Goal: Information Seeking & Learning: Find specific fact

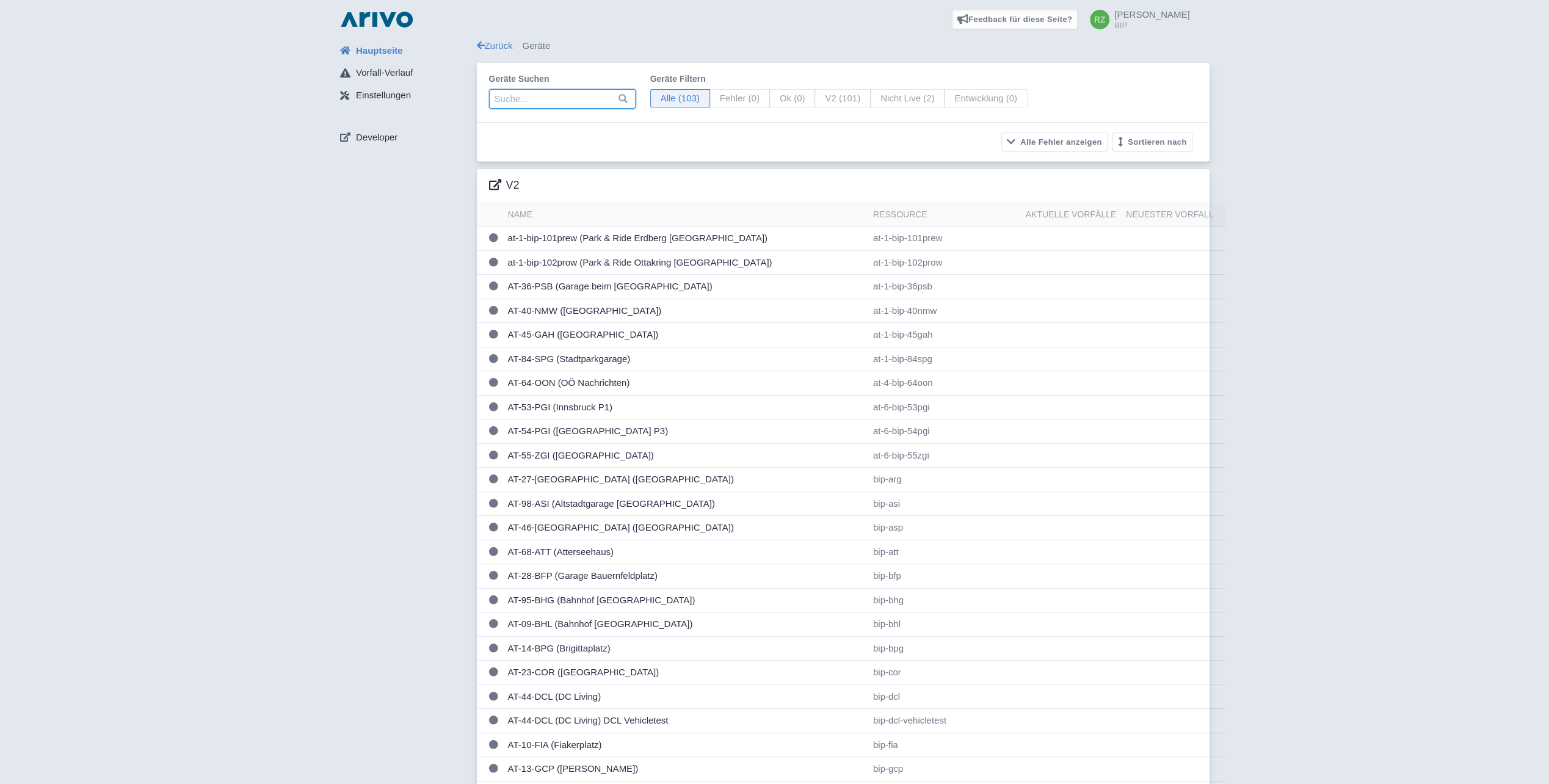
click at [582, 106] on input "search" at bounding box center [562, 99] width 146 height 19
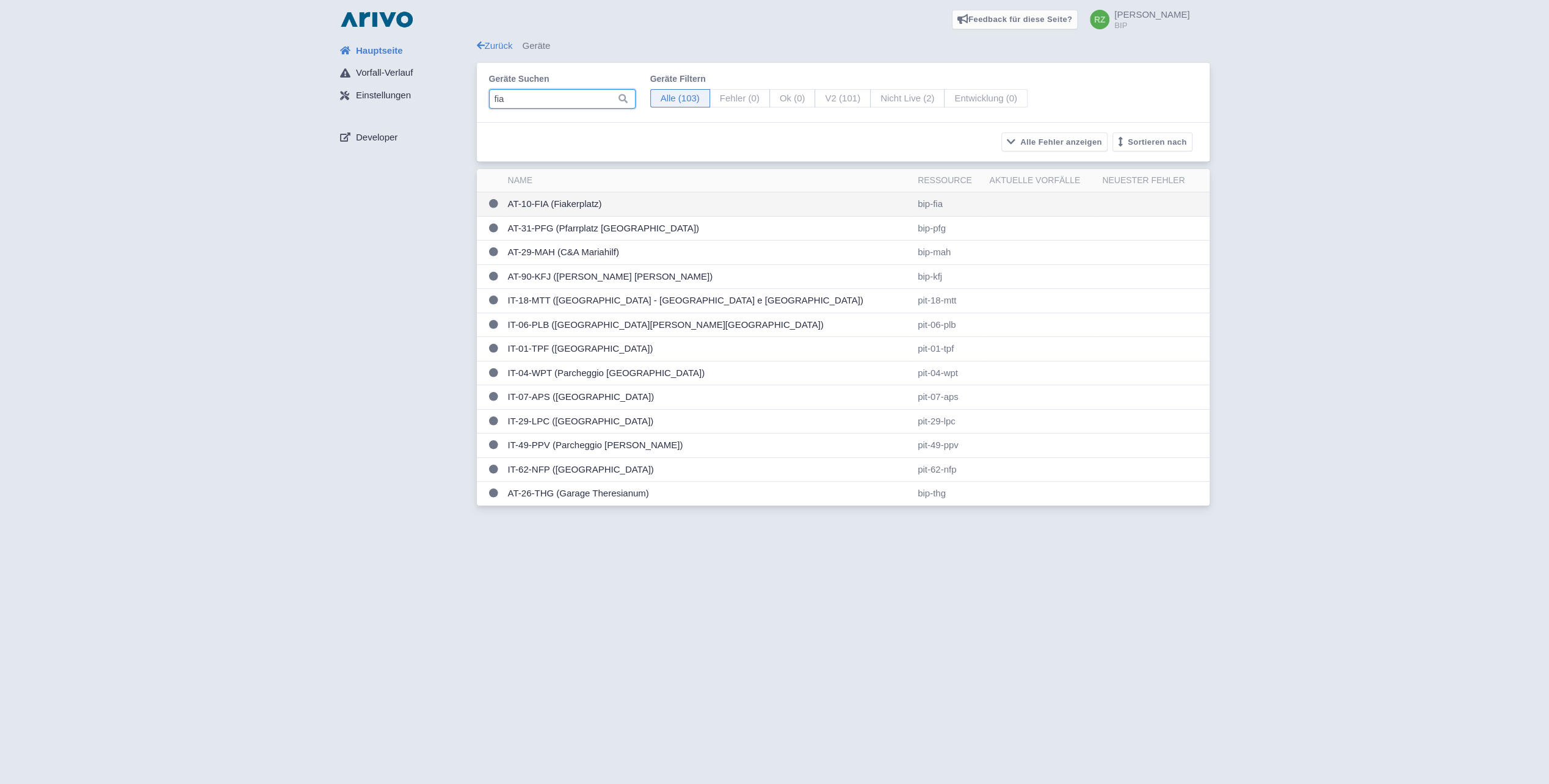
type input "fia"
click at [575, 206] on td "AT-10-FIA (Fiakerplatz)" at bounding box center [707, 205] width 409 height 25
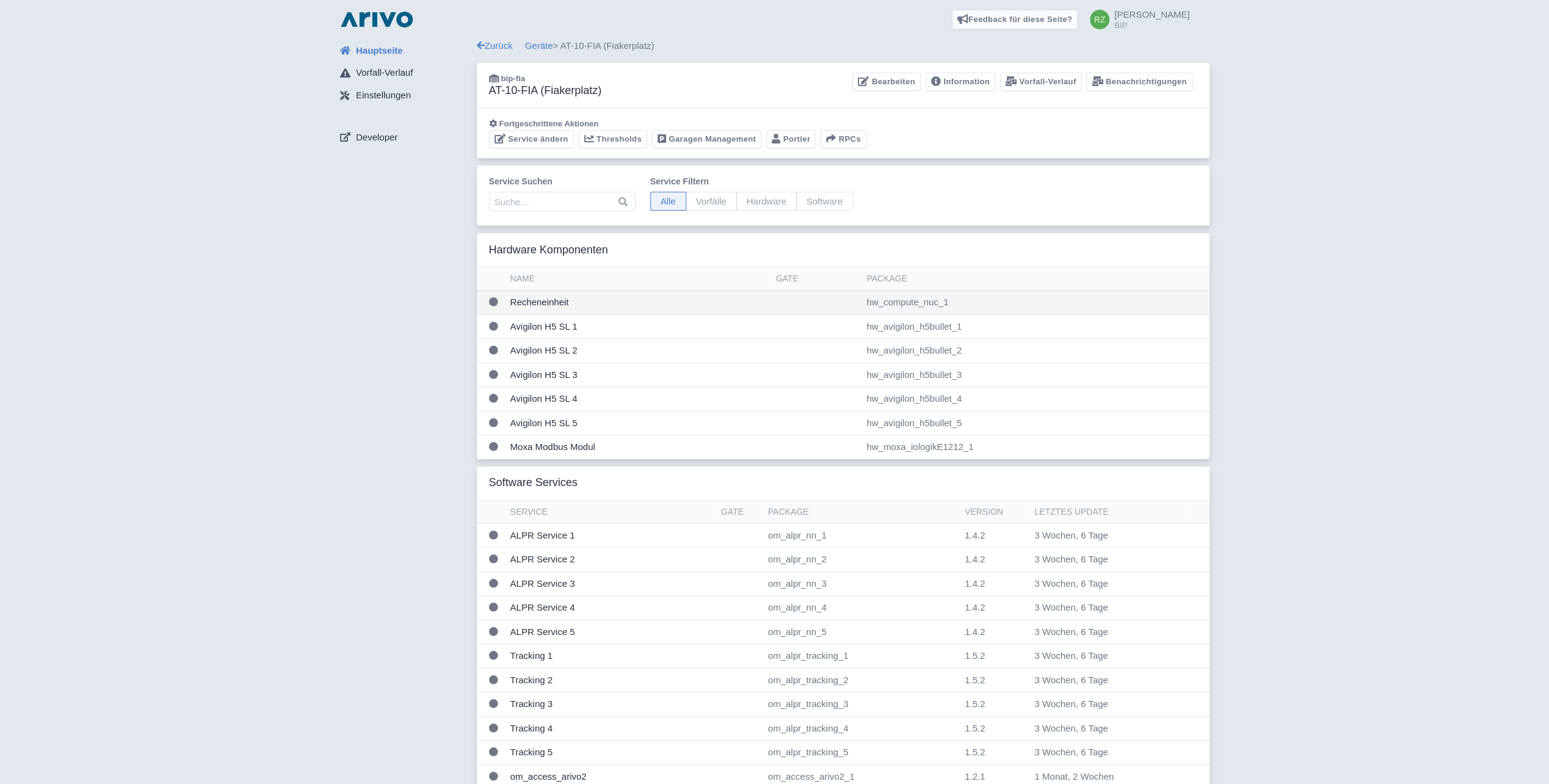
click at [547, 298] on td "Recheneinheit" at bounding box center [638, 302] width 266 height 25
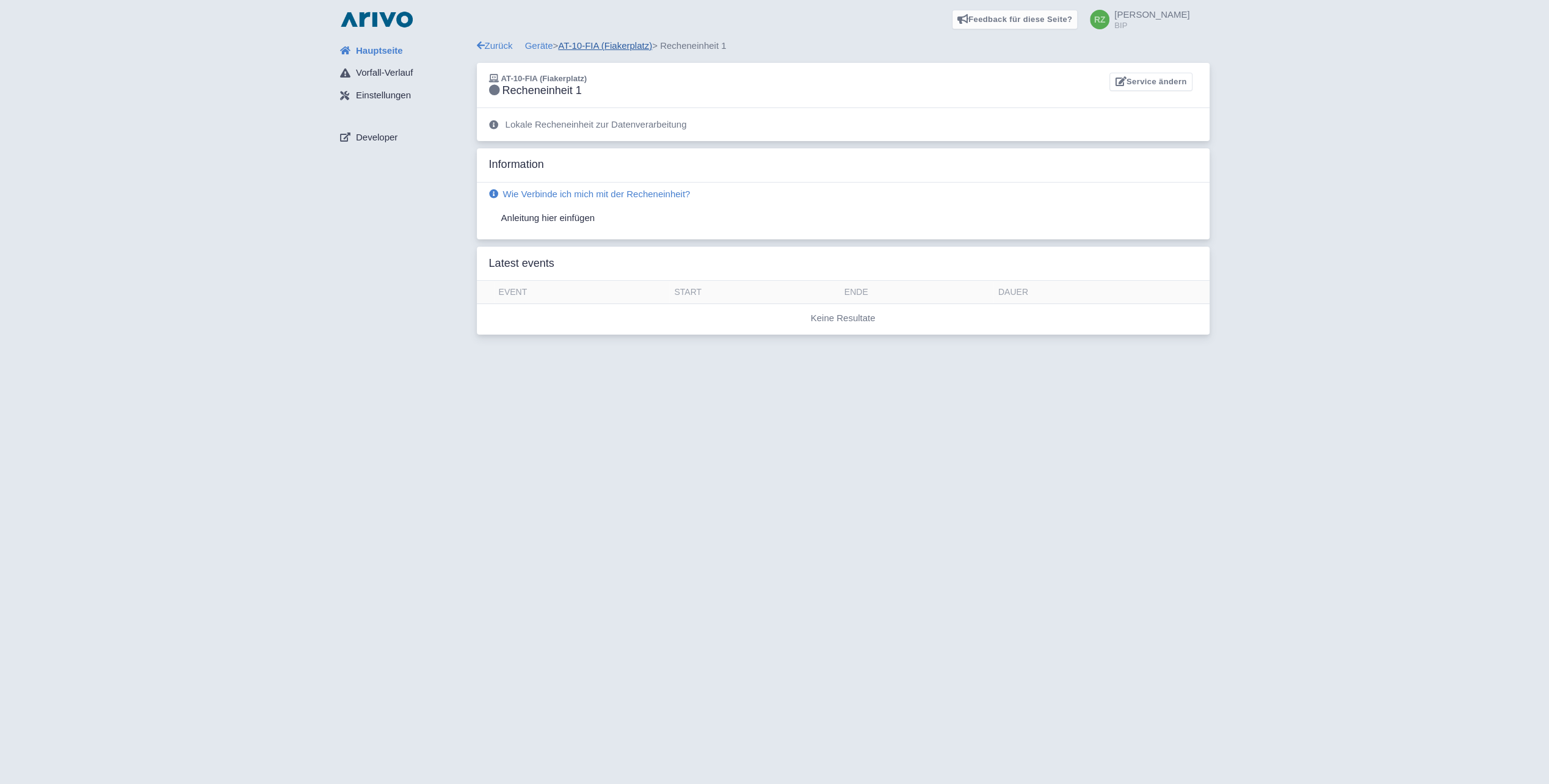
click at [633, 42] on link "AT-10-FIA (Fiakerplatz)" at bounding box center [605, 46] width 94 height 11
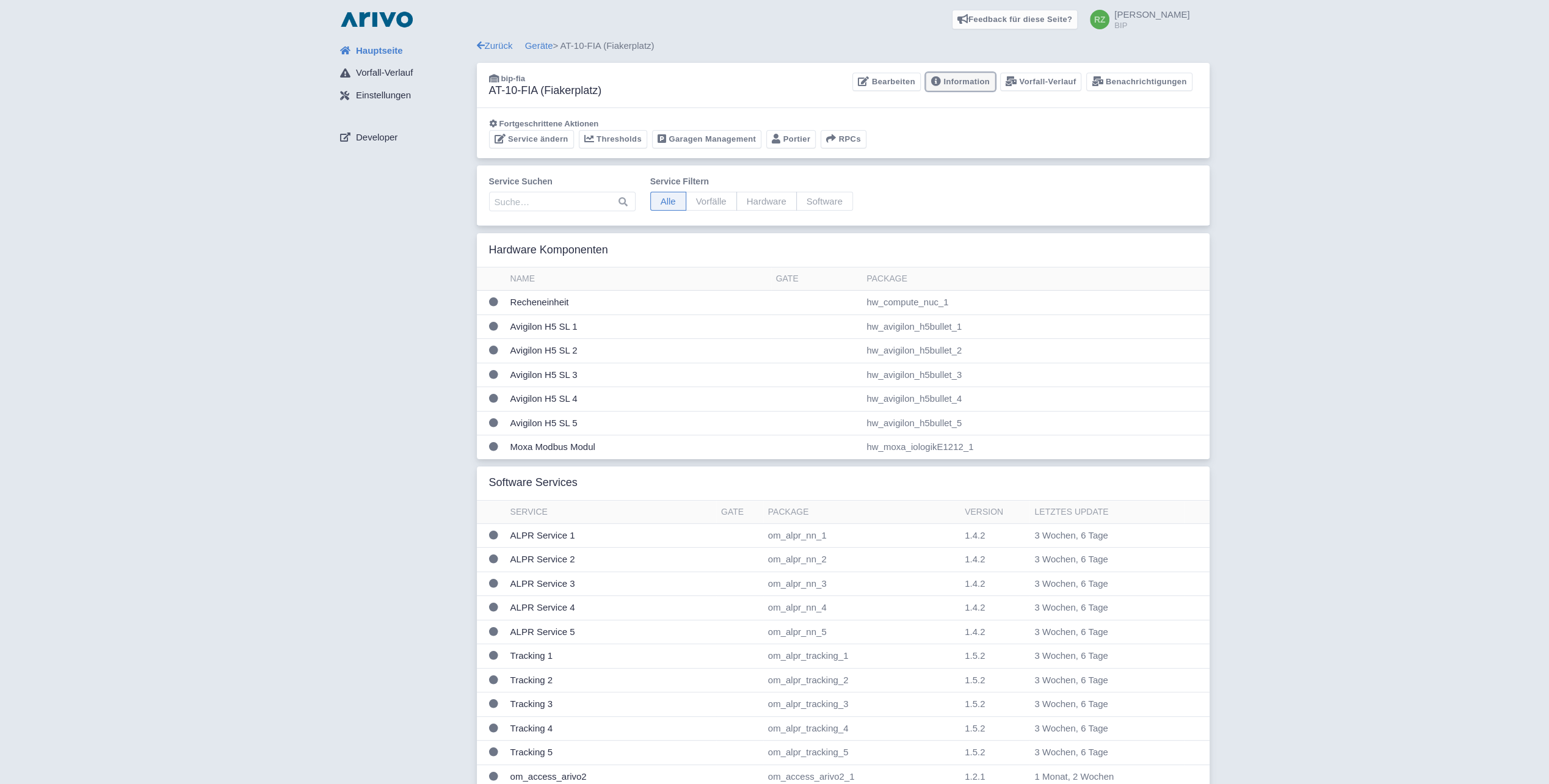
click at [971, 76] on link "Information" at bounding box center [960, 81] width 70 height 19
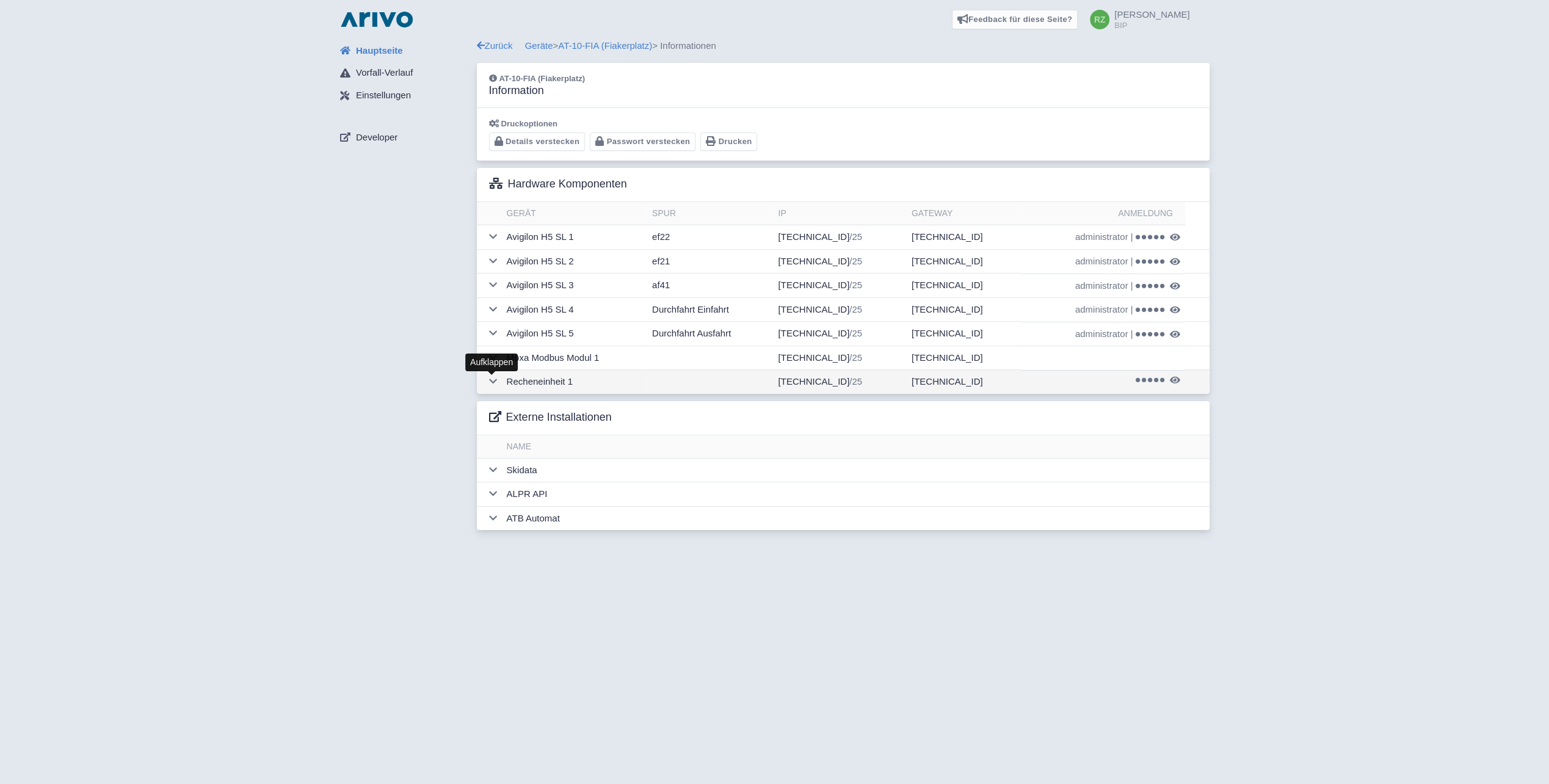
click at [492, 377] on icon at bounding box center [492, 381] width 8 height 9
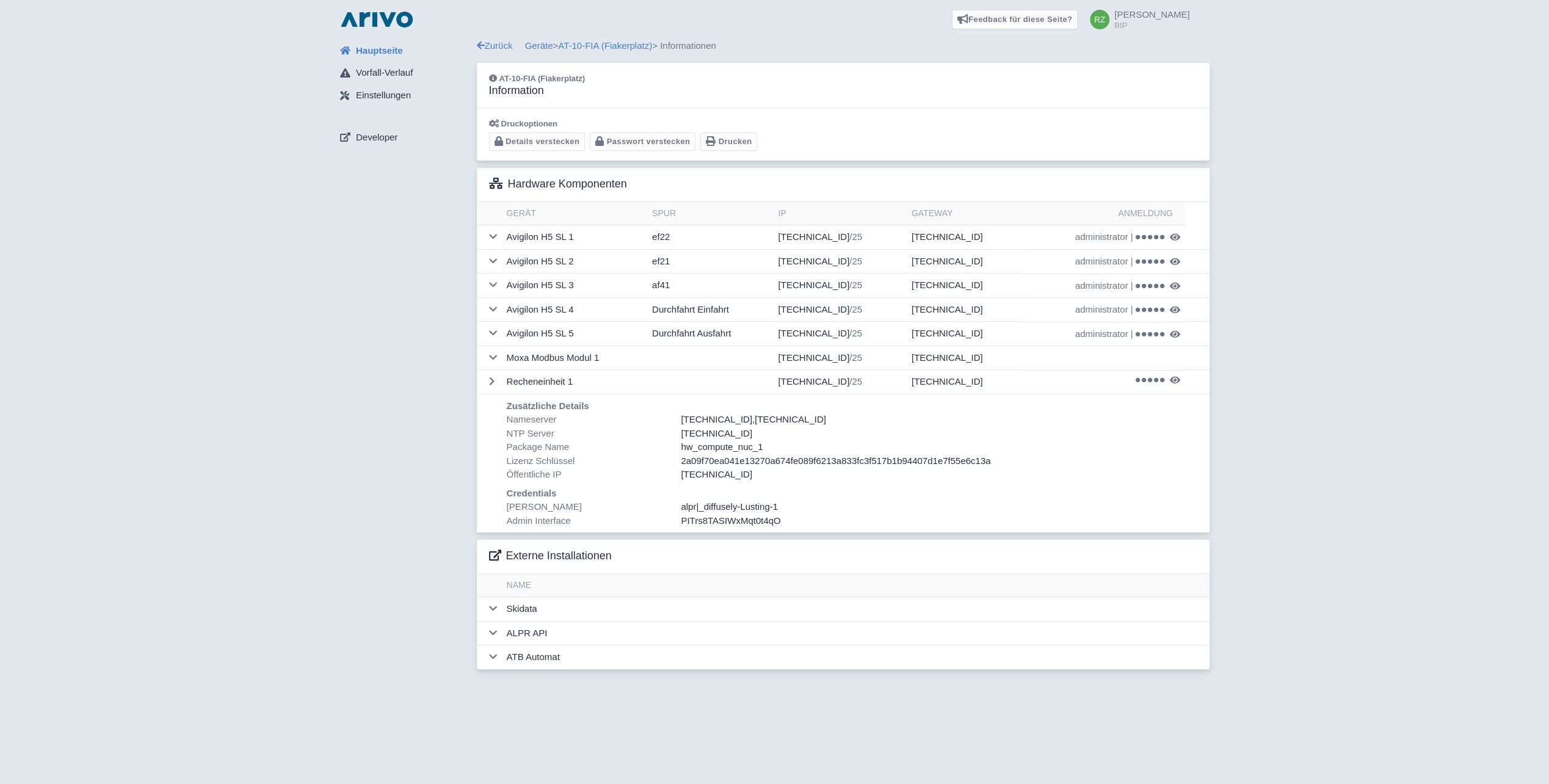
click at [763, 504] on span "_diffusely-Lusting-1" at bounding box center [738, 506] width 79 height 11
click at [538, 44] on link "Geräte" at bounding box center [539, 46] width 28 height 11
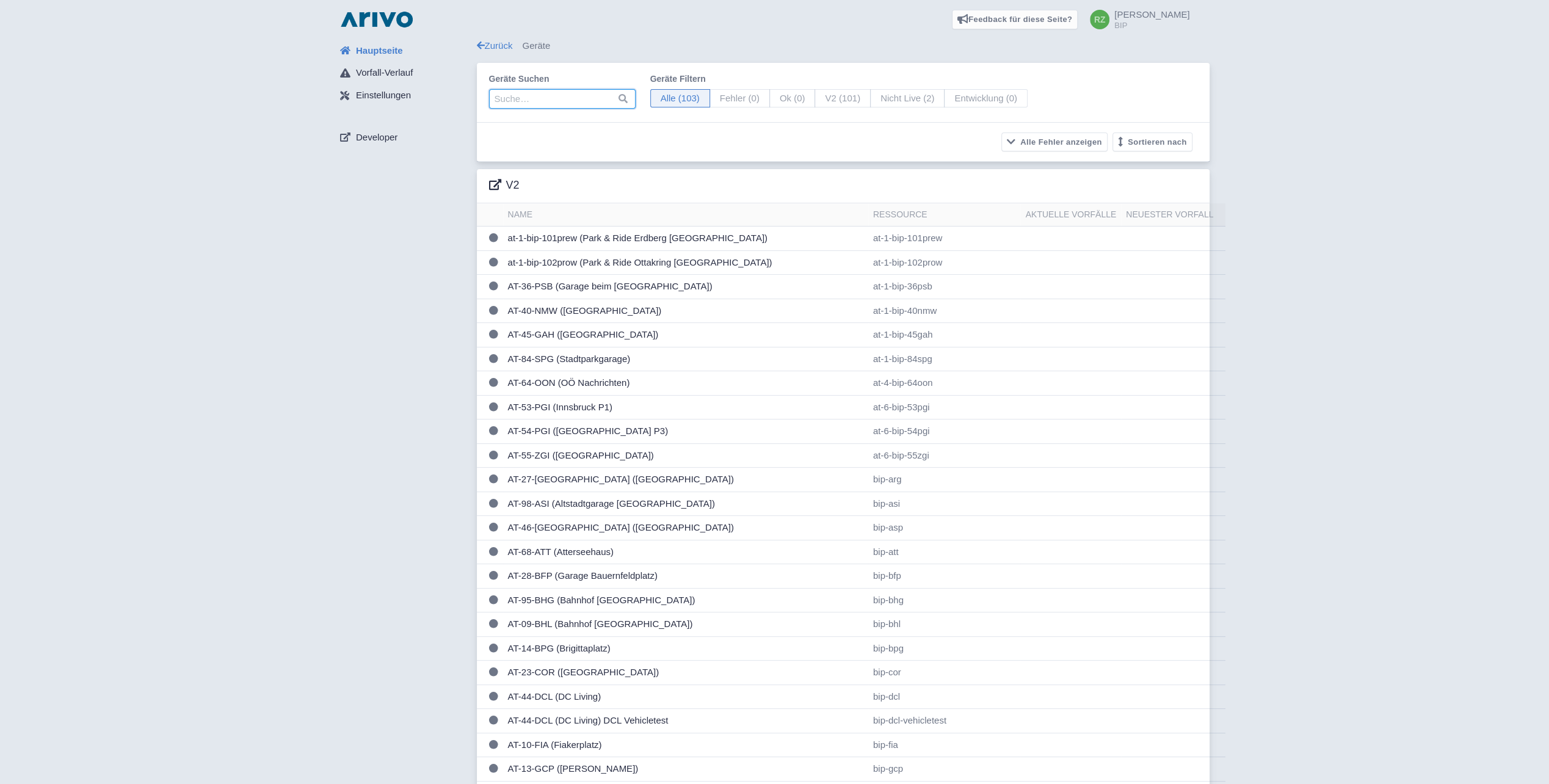
click at [555, 102] on input "search" at bounding box center [562, 99] width 146 height 19
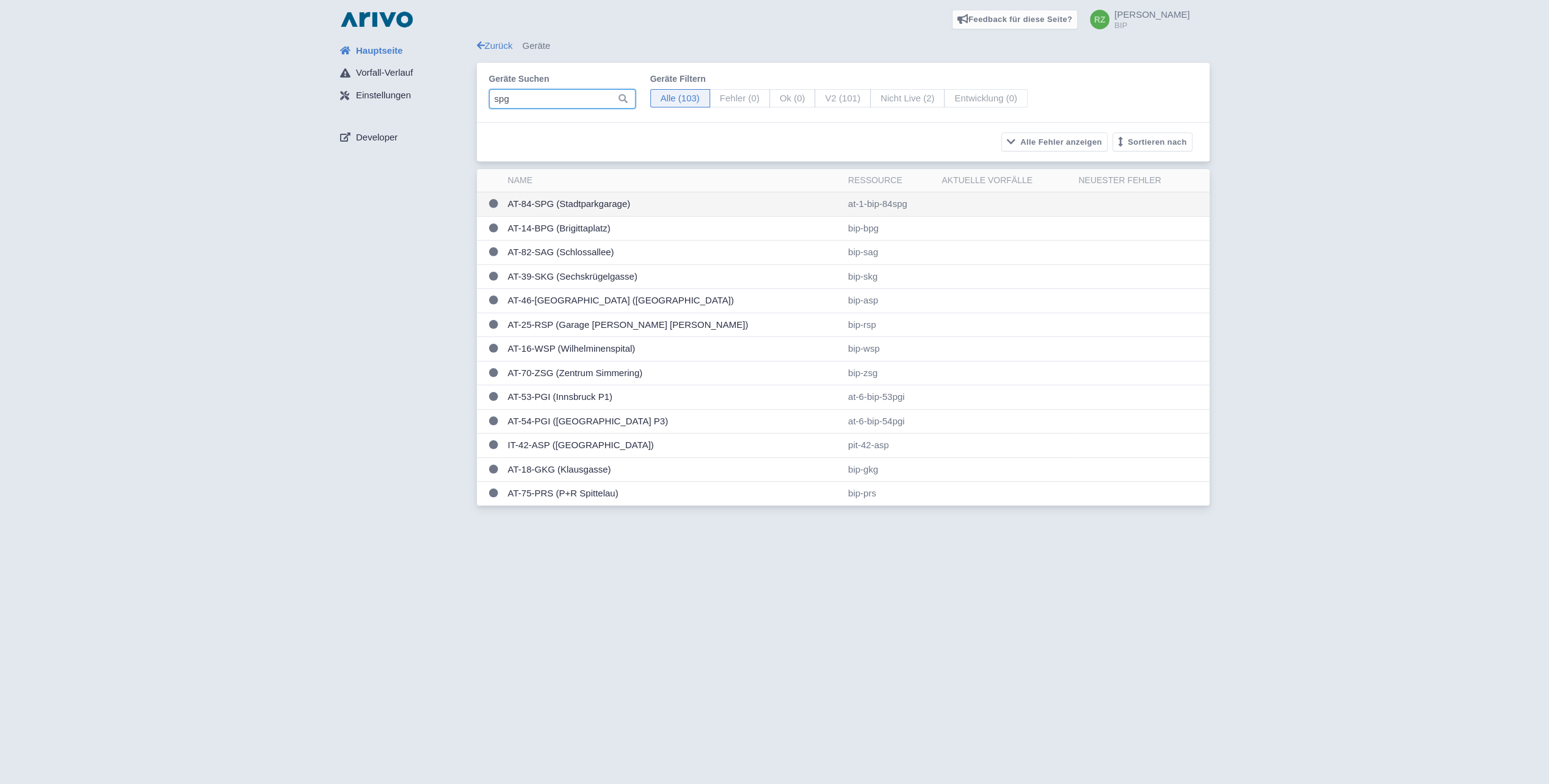
type input "spg"
click at [587, 203] on td "AT-84-SPG (Stadtparkgarage)" at bounding box center [673, 205] width 340 height 25
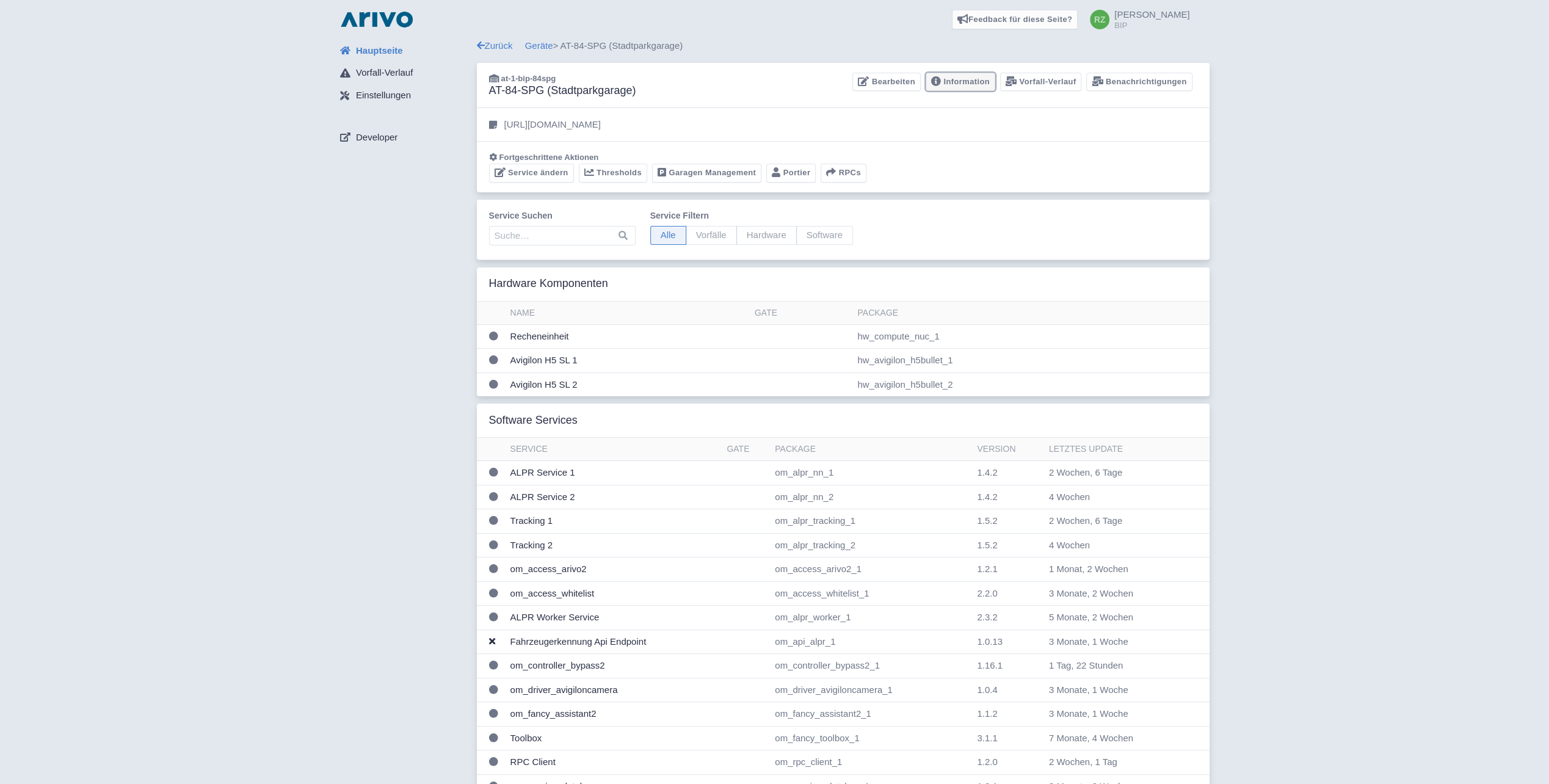
click at [976, 80] on link "Information" at bounding box center [960, 81] width 70 height 19
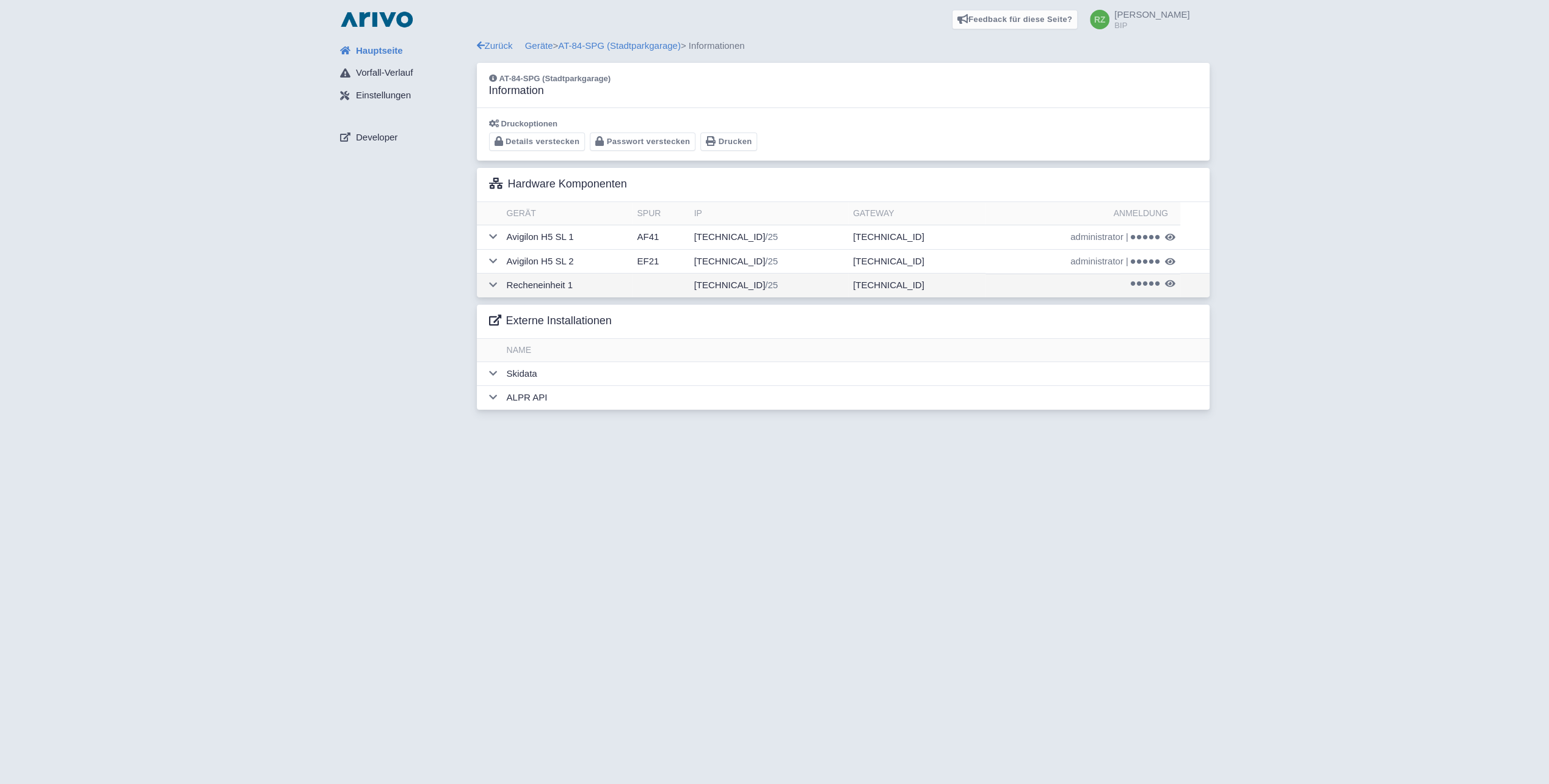
click at [496, 279] on td at bounding box center [490, 285] width 25 height 24
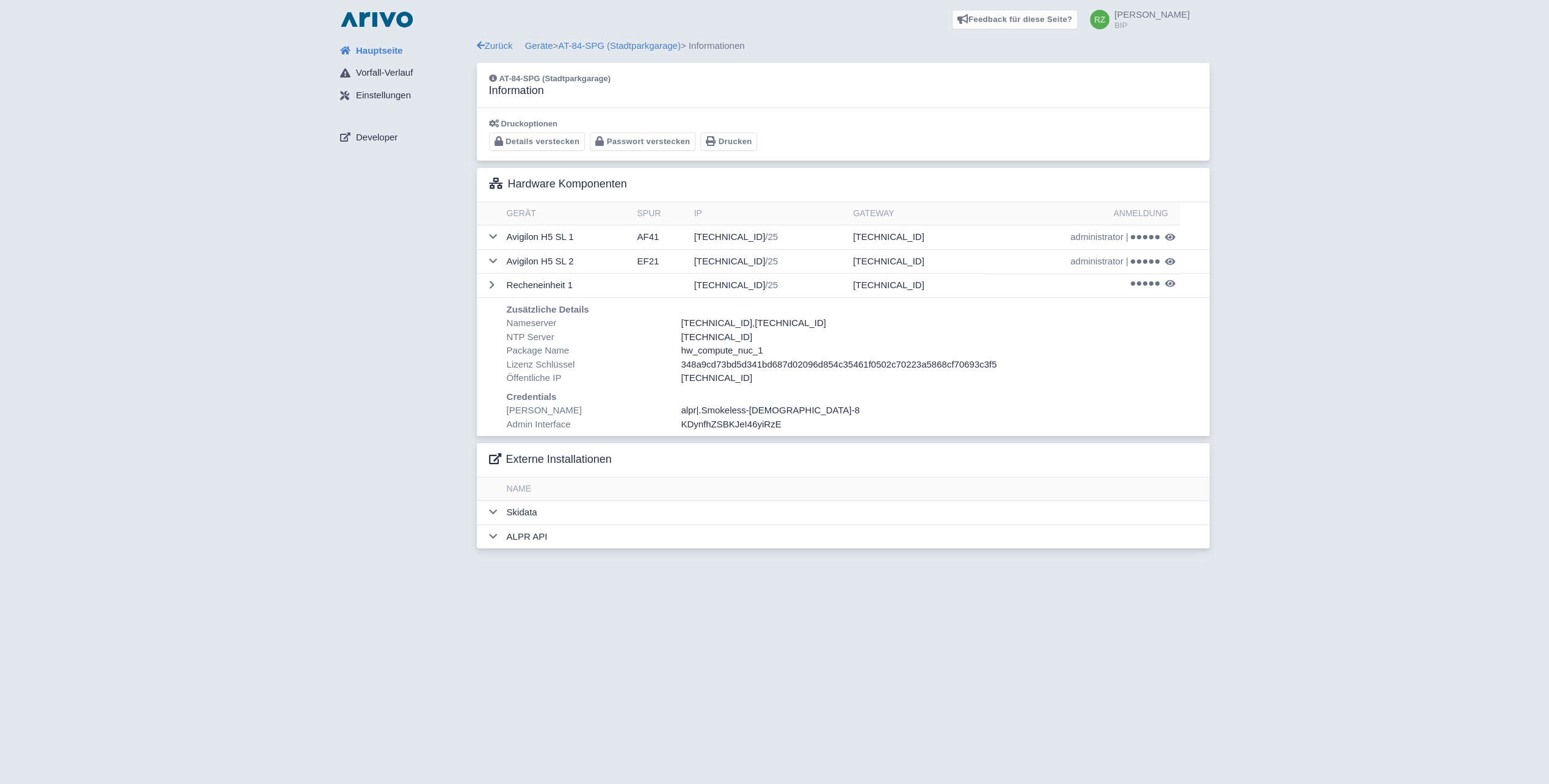
click at [759, 409] on span ".Smokeless-asexual-8" at bounding box center [779, 410] width 161 height 11
click at [543, 49] on link "Geräte" at bounding box center [539, 46] width 28 height 11
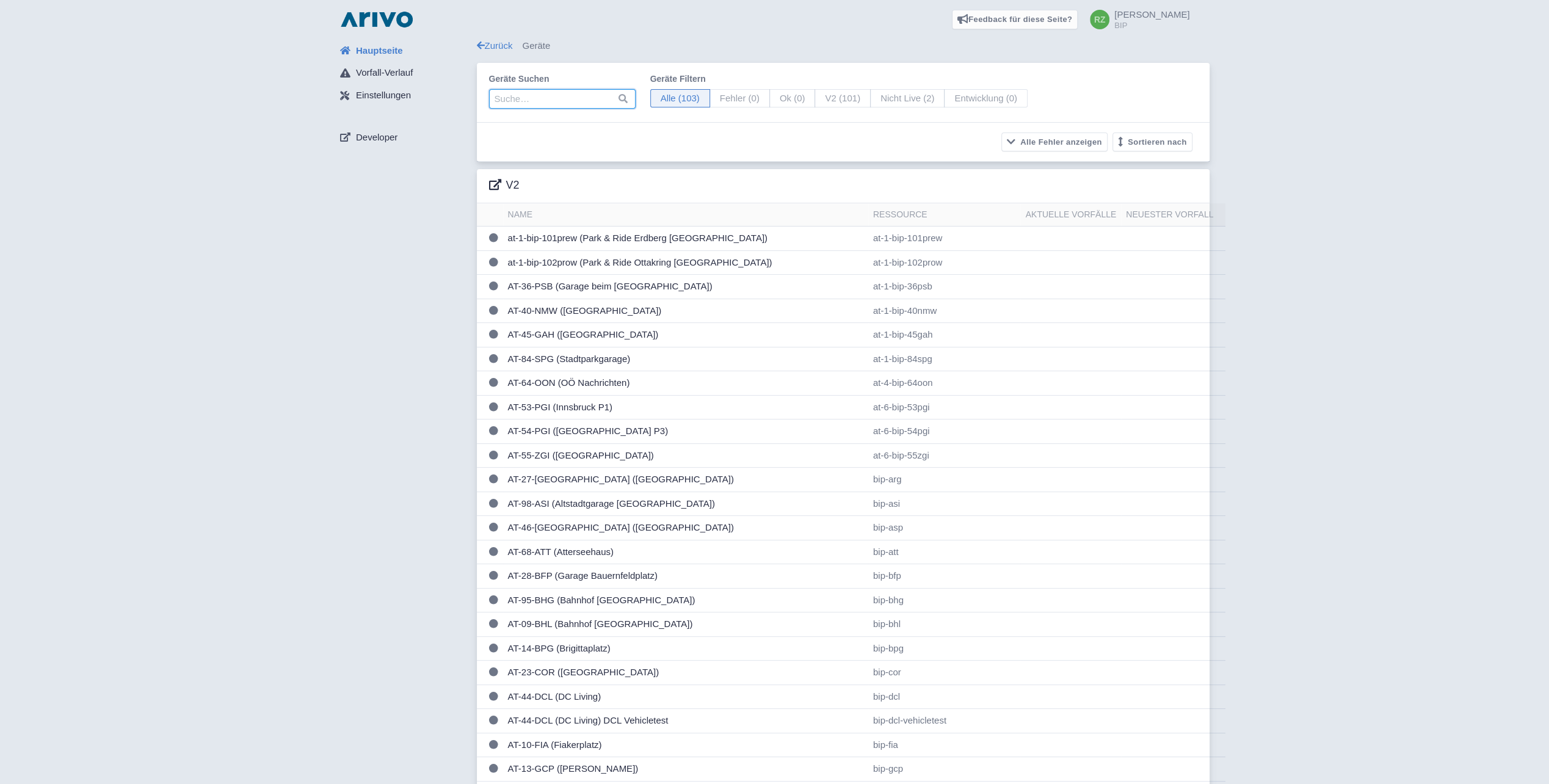
click at [569, 101] on input "search" at bounding box center [562, 99] width 146 height 19
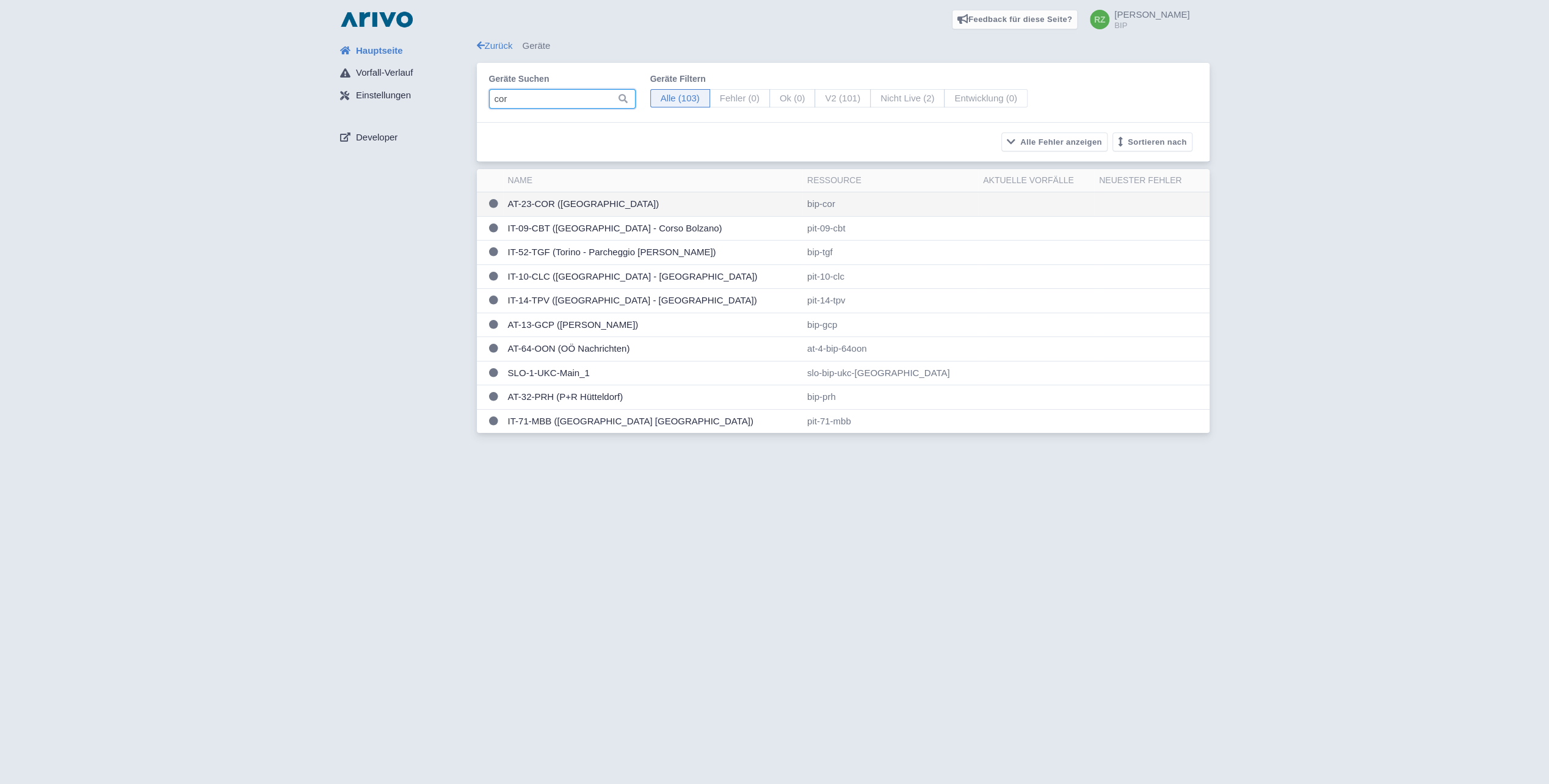
type input "cor"
click at [557, 203] on td "AT-23-COR ([GEOGRAPHIC_DATA])" at bounding box center [652, 205] width 299 height 25
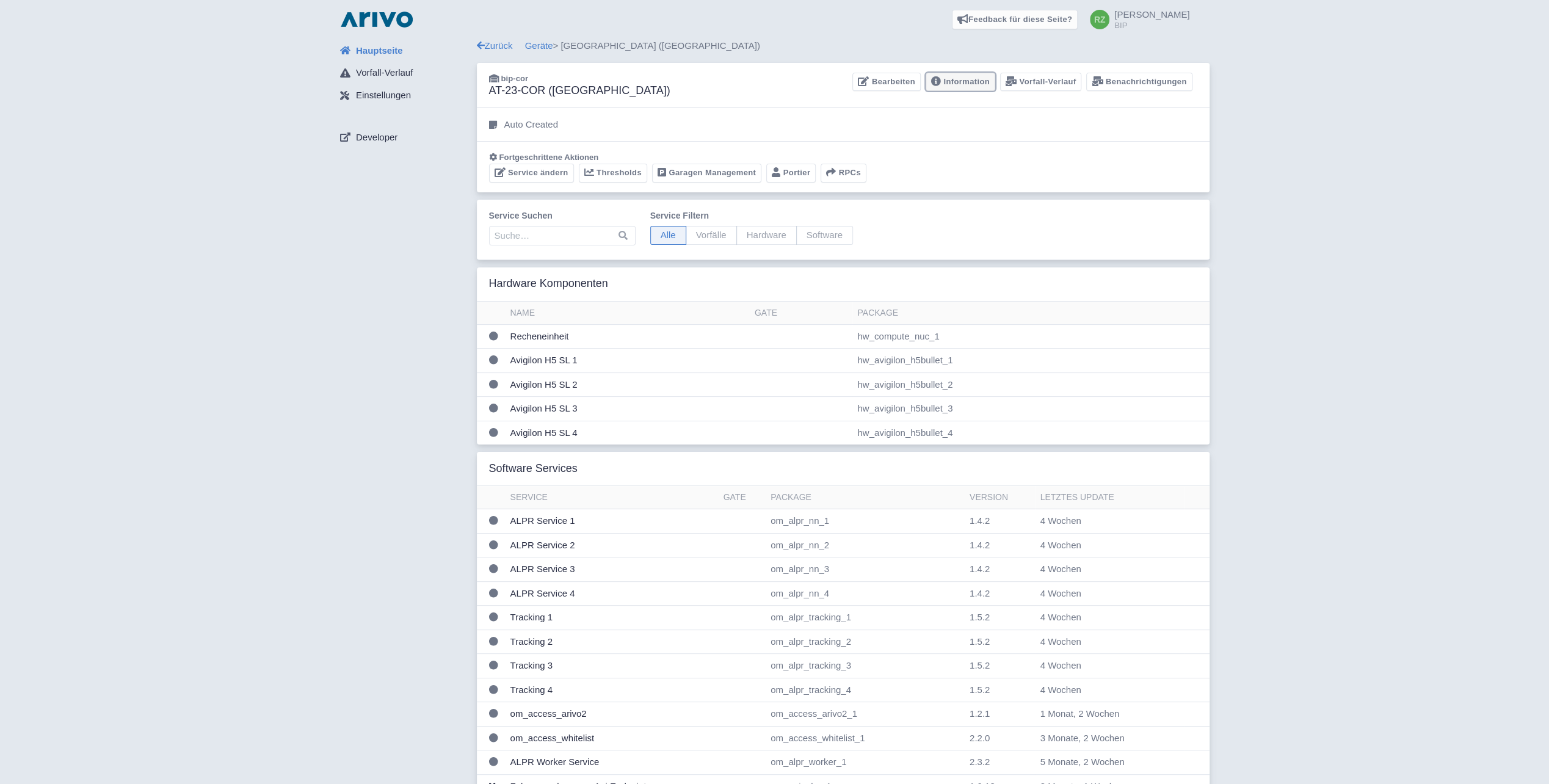
click at [981, 82] on link "Information" at bounding box center [960, 81] width 70 height 19
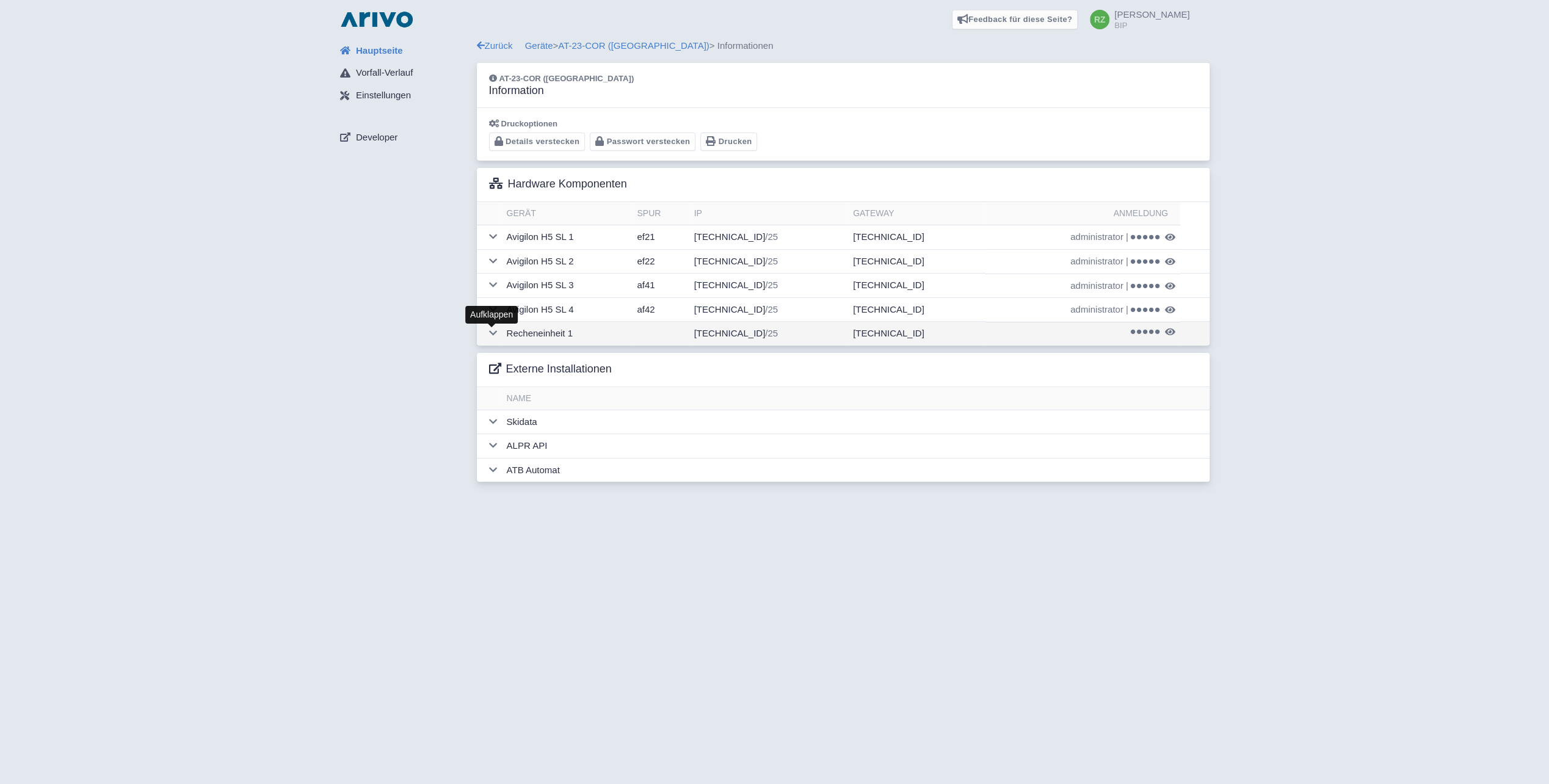
click at [493, 329] on icon at bounding box center [492, 332] width 8 height 9
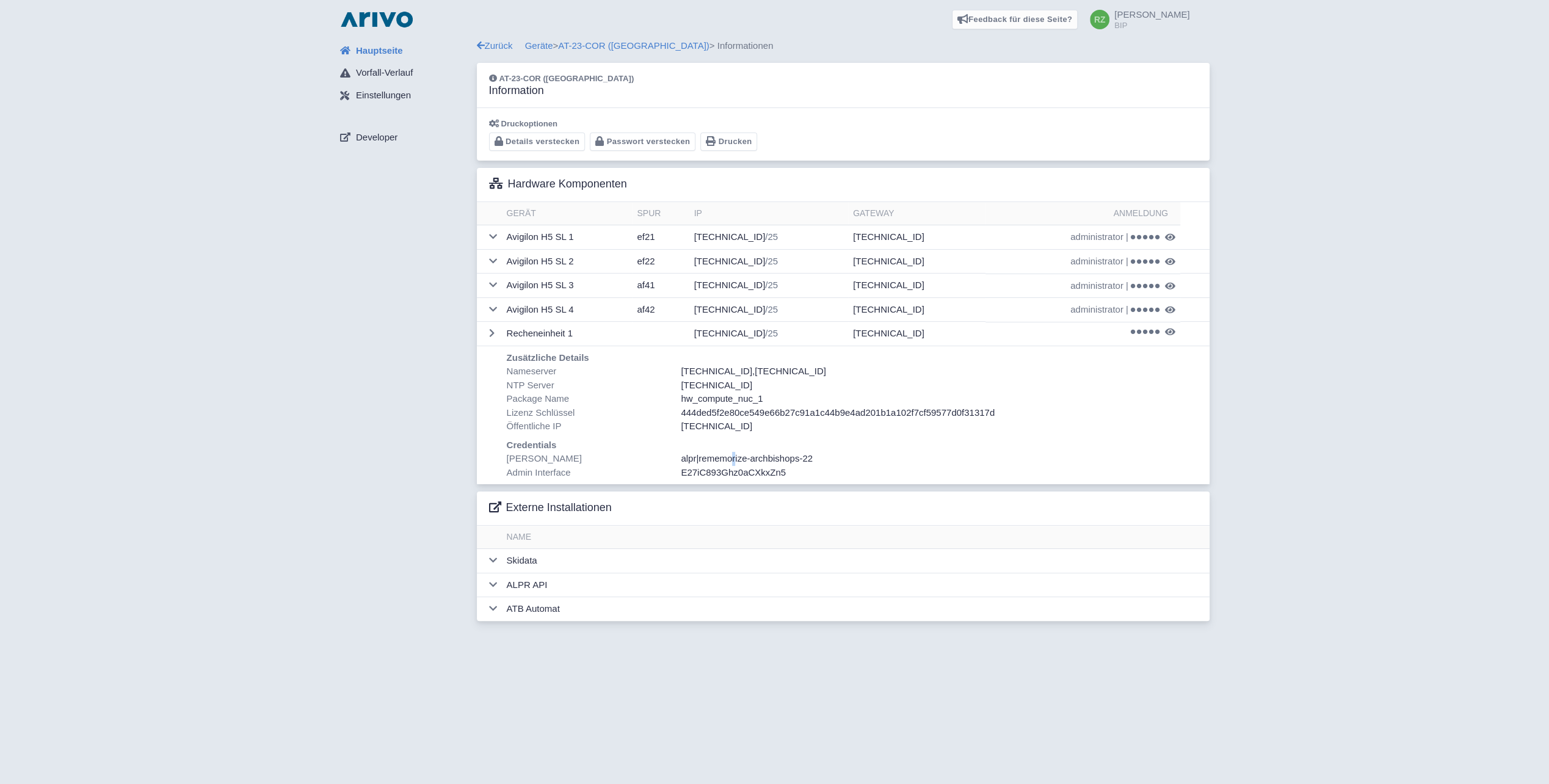
click at [739, 455] on span "rememorize-archbishops-22" at bounding box center [755, 459] width 114 height 11
copy span "r"
click at [782, 457] on span "rememorize-archbishops-22" at bounding box center [755, 459] width 114 height 11
click at [781, 453] on span "rememorize-archbishops-22" at bounding box center [755, 459] width 114 height 11
click at [546, 52] on div "Zurück Geräte > AT-23-COR (Palais Corso) > Informationen" at bounding box center [843, 46] width 733 height 14
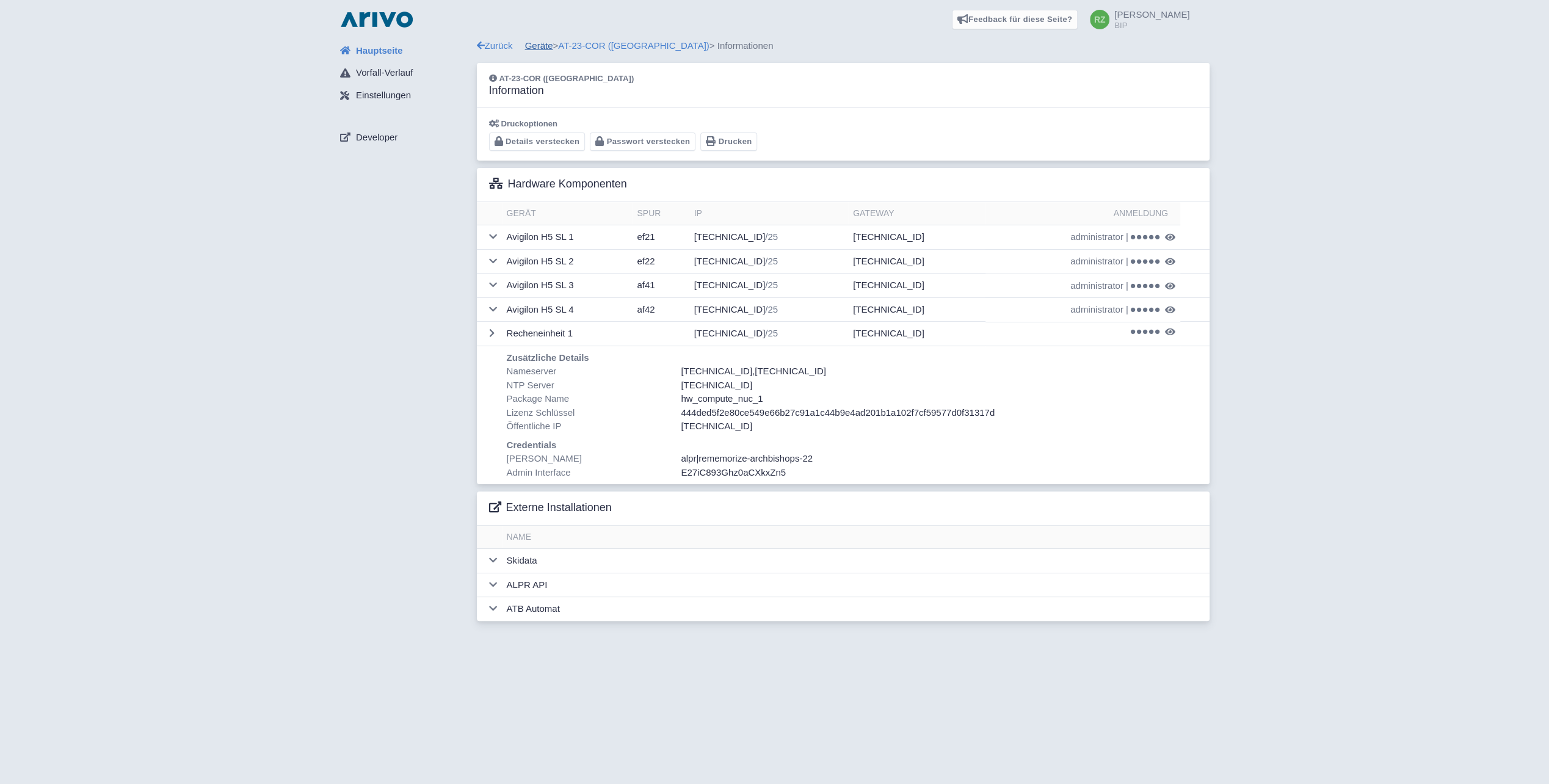
click at [543, 41] on link "Geräte" at bounding box center [539, 46] width 28 height 11
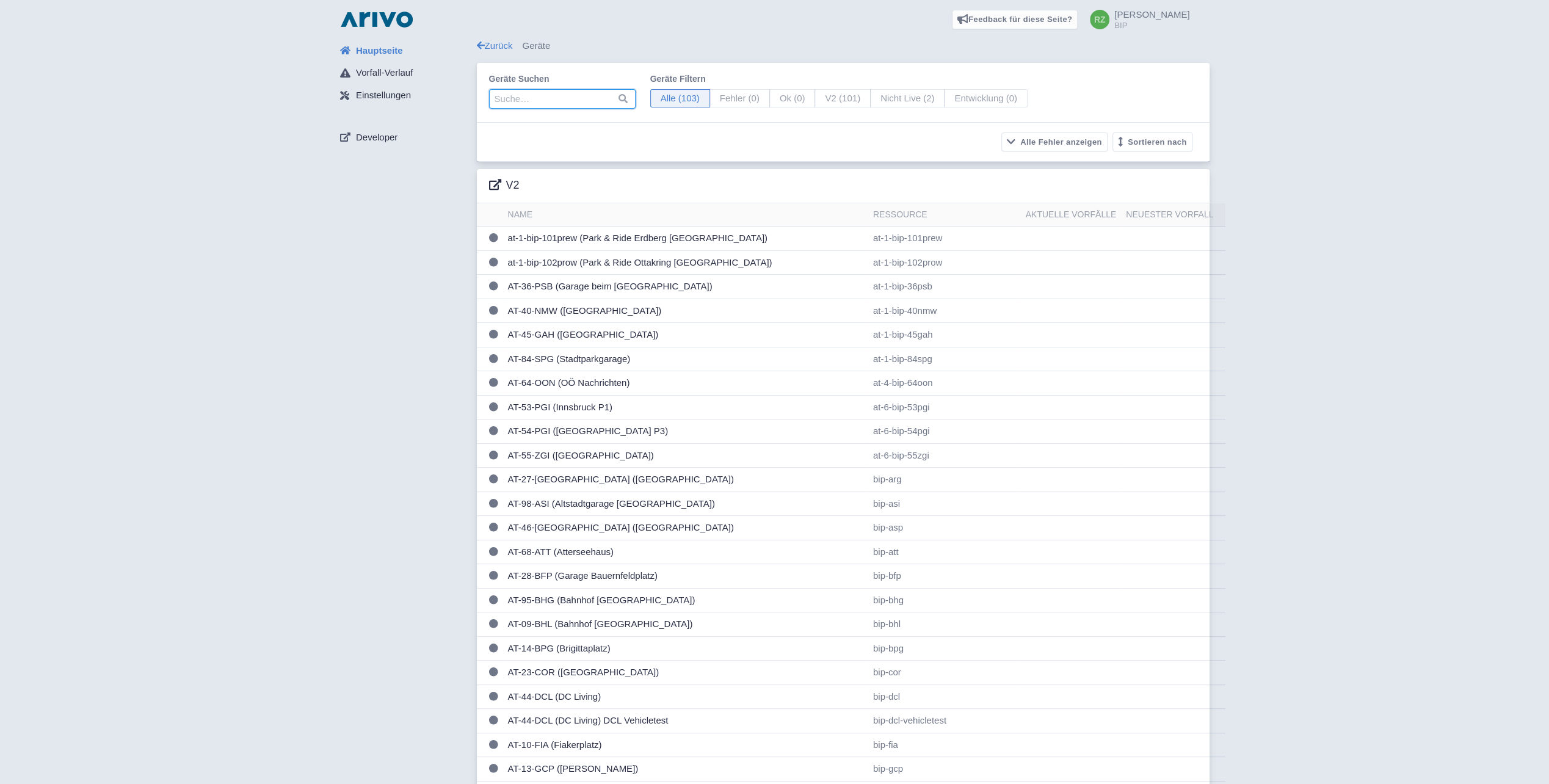
click at [562, 98] on input "search" at bounding box center [562, 99] width 146 height 19
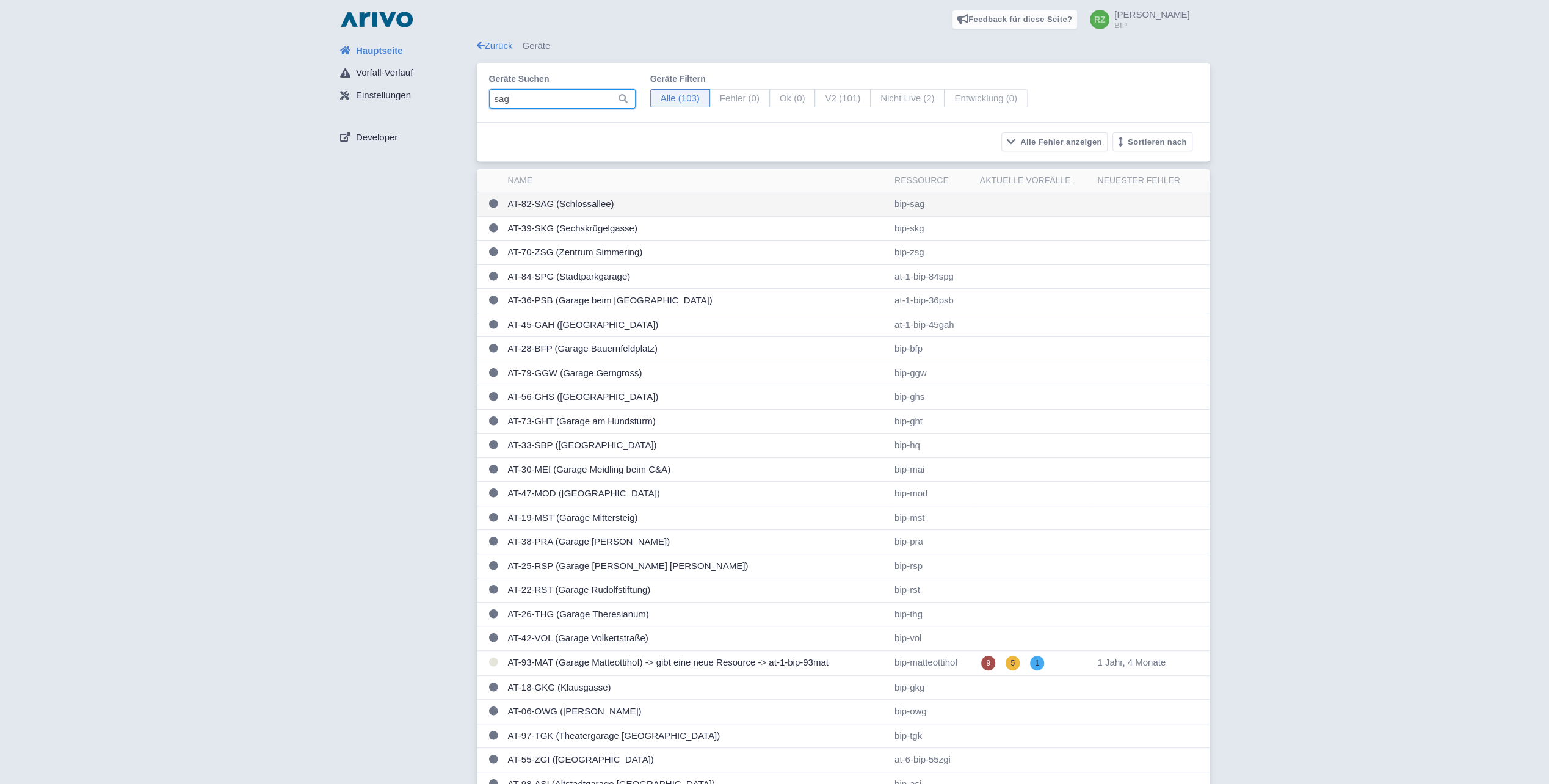
type input "sag"
click at [579, 200] on td "AT-82-SAG (Schlossallee)" at bounding box center [696, 205] width 386 height 25
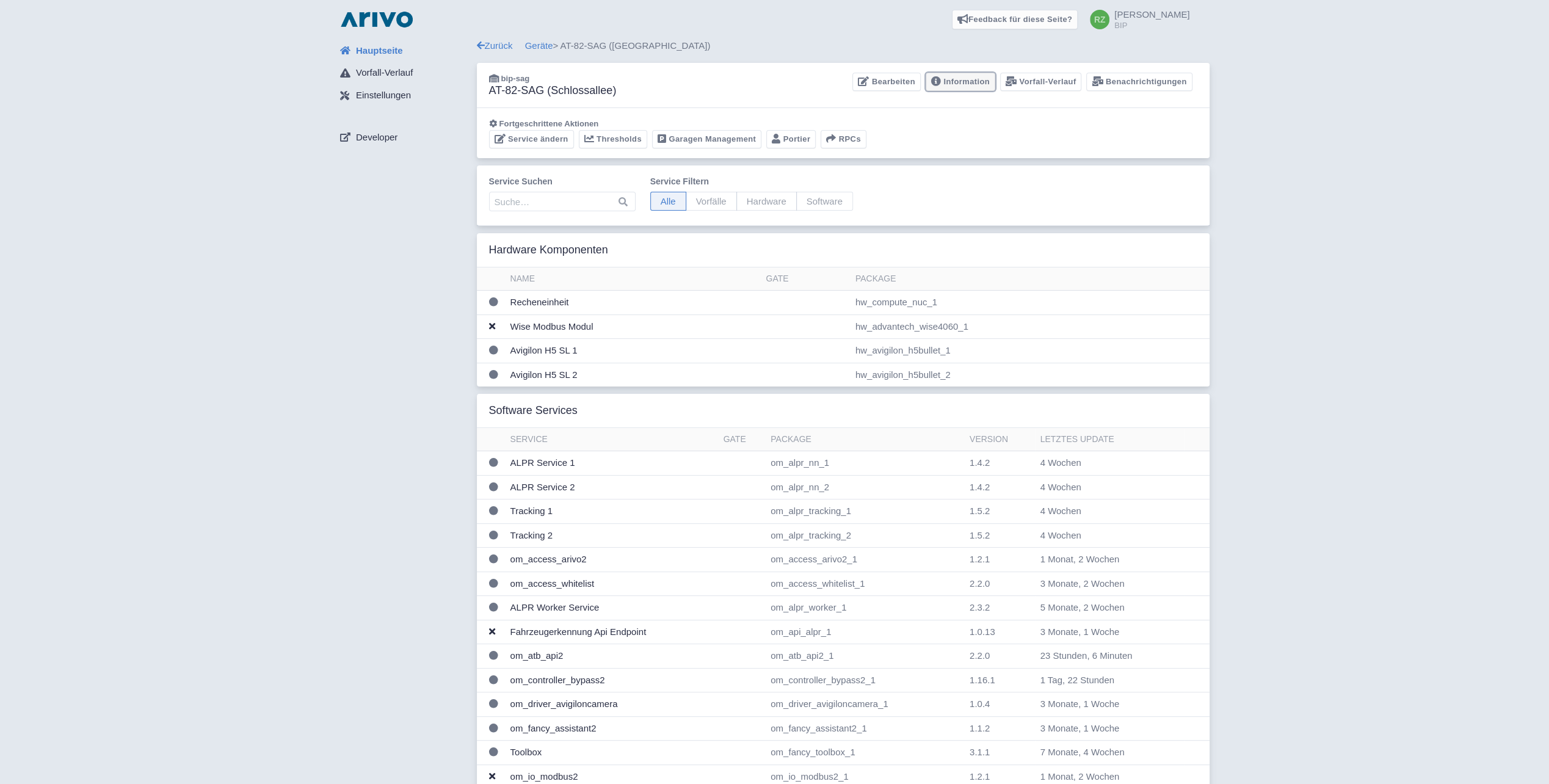
click at [956, 86] on link "Information" at bounding box center [960, 81] width 70 height 19
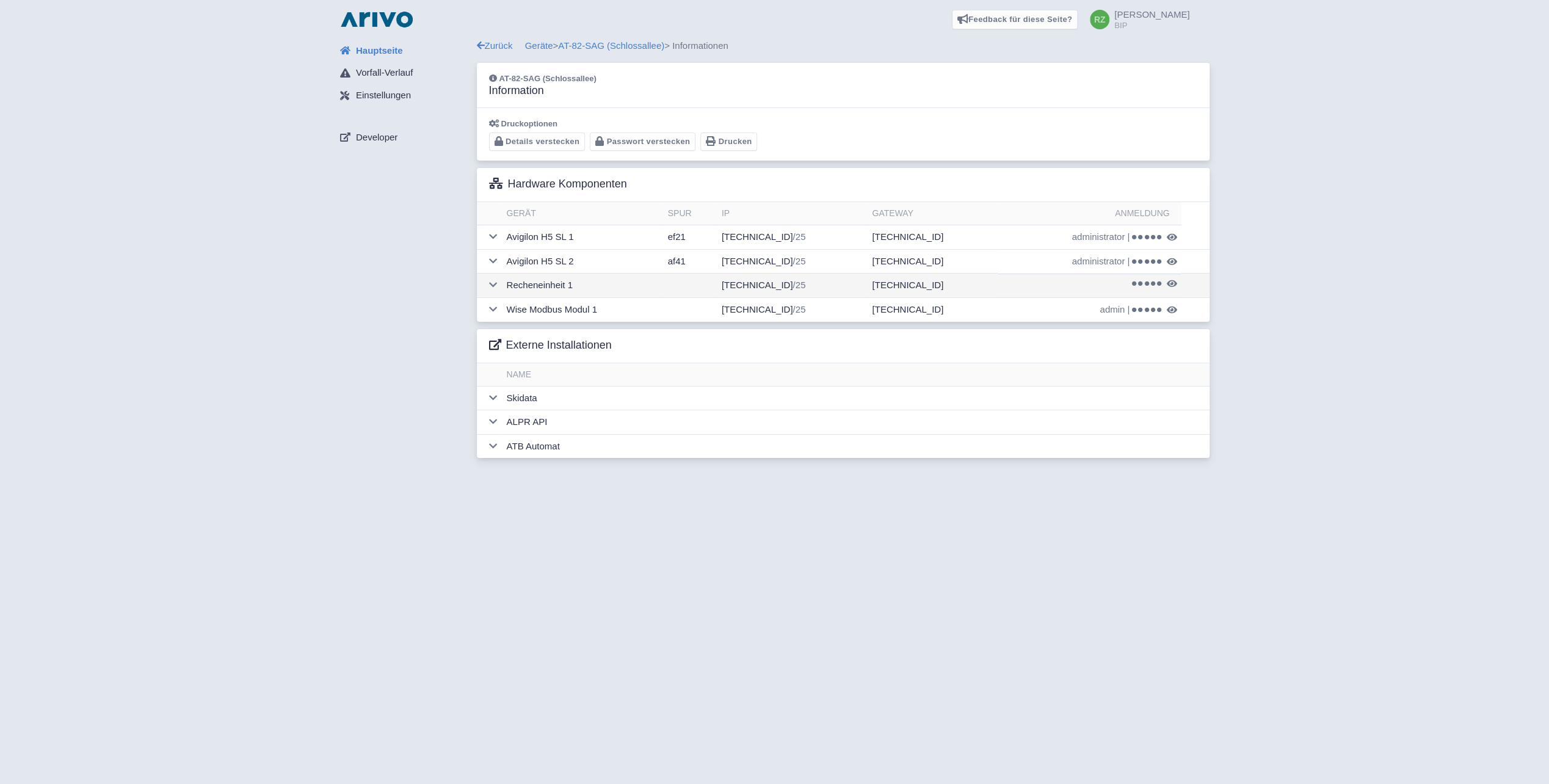
click at [487, 285] on td at bounding box center [490, 286] width 25 height 25
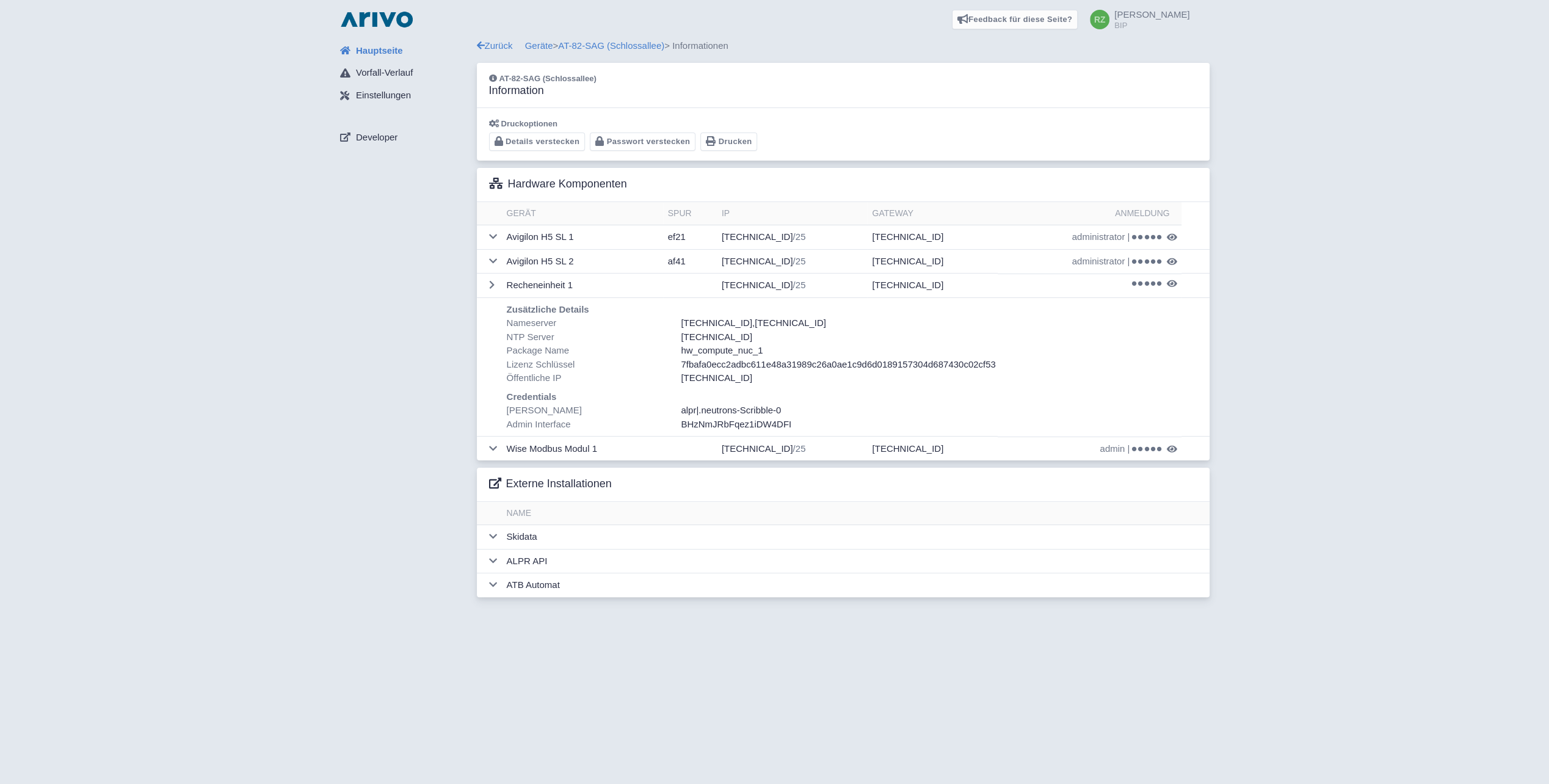
click at [769, 405] on span ".neutrons-Scribble-0" at bounding box center [739, 410] width 82 height 11
click at [539, 46] on link "Geräte" at bounding box center [539, 46] width 28 height 11
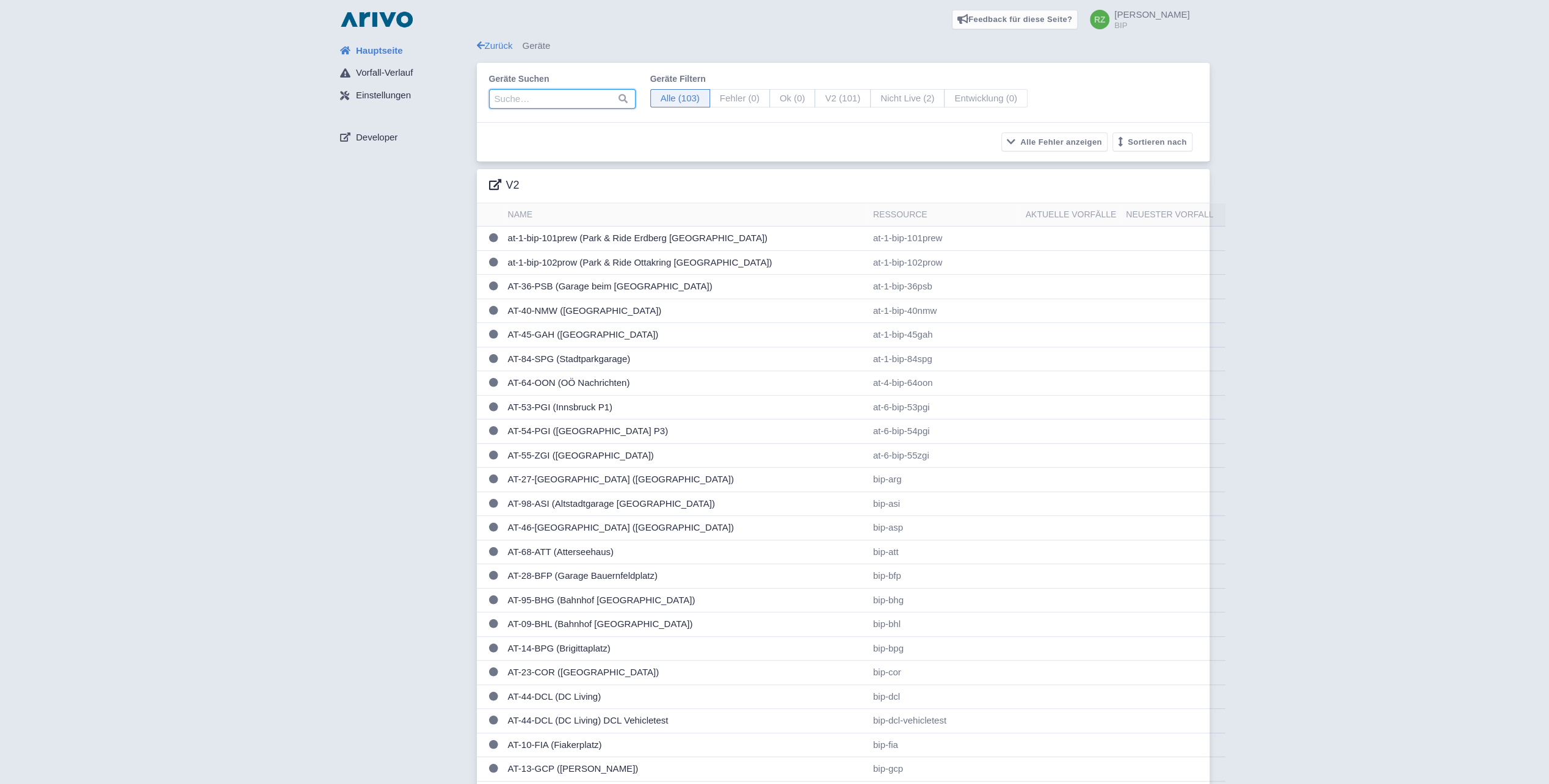
click at [539, 104] on input "search" at bounding box center [562, 99] width 146 height 19
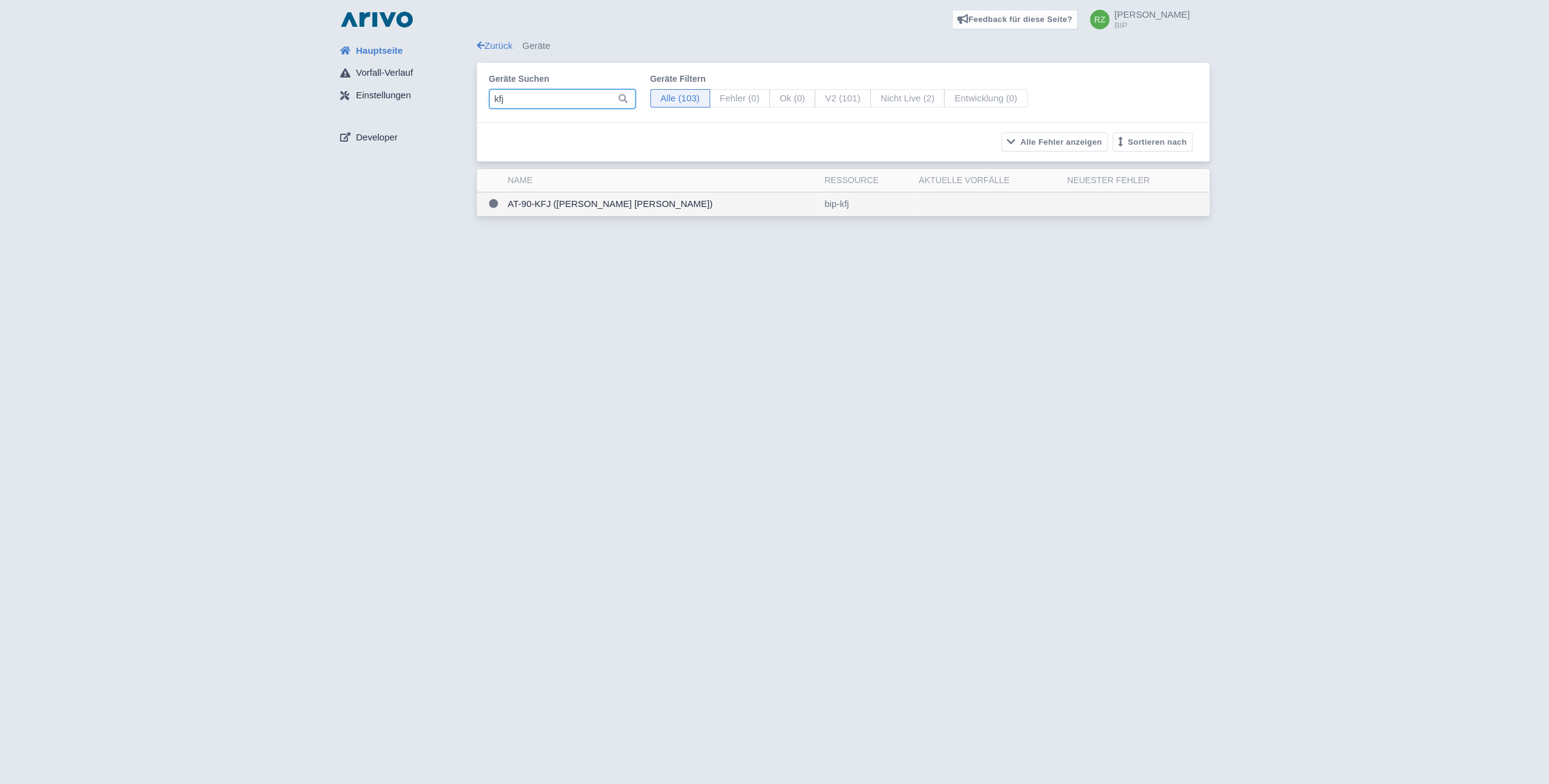
type input "kfj"
click at [604, 205] on td "AT-90-KFJ ([PERSON_NAME] [PERSON_NAME])" at bounding box center [661, 204] width 317 height 24
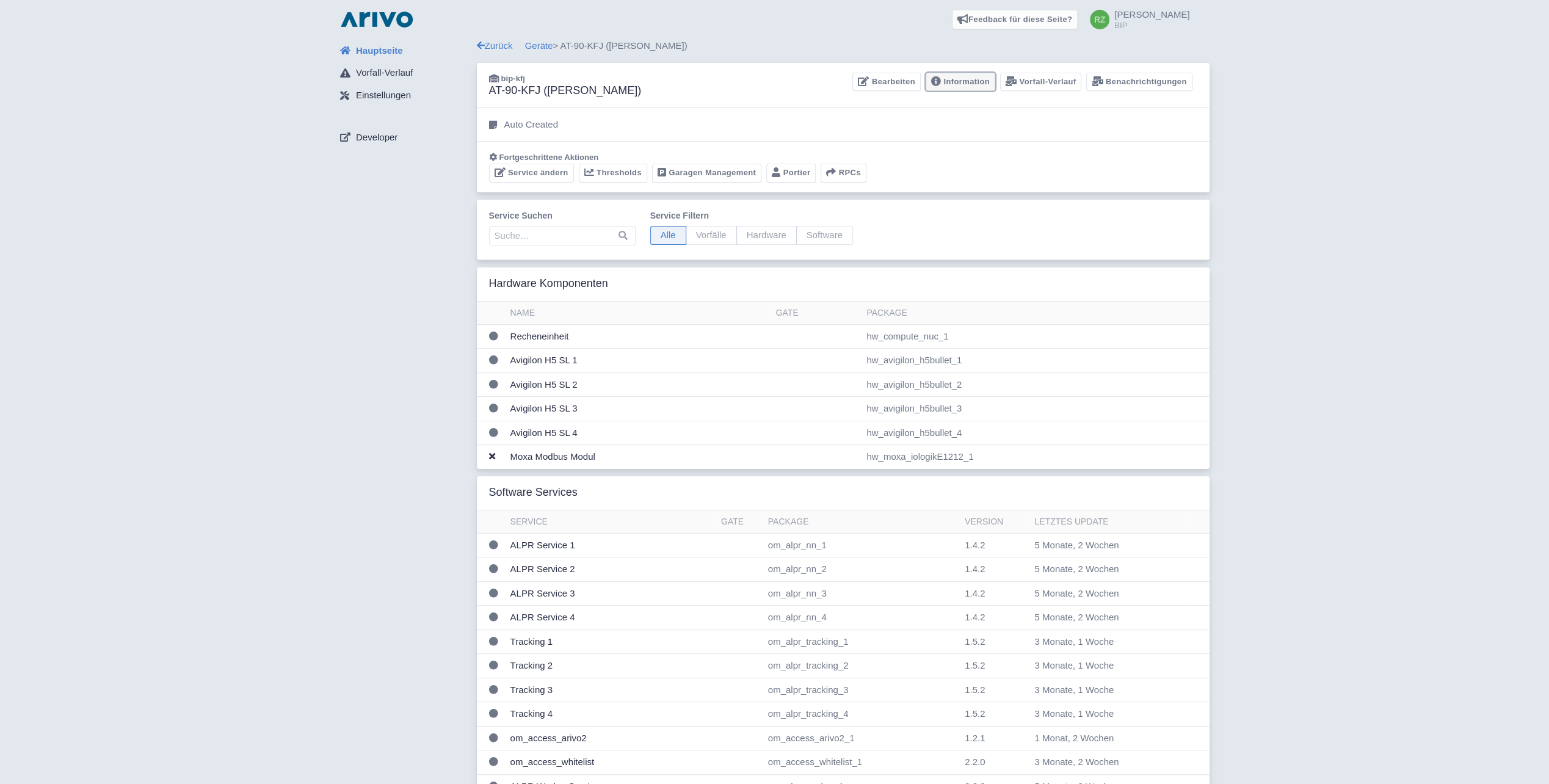
click at [984, 85] on link "Information" at bounding box center [960, 81] width 70 height 19
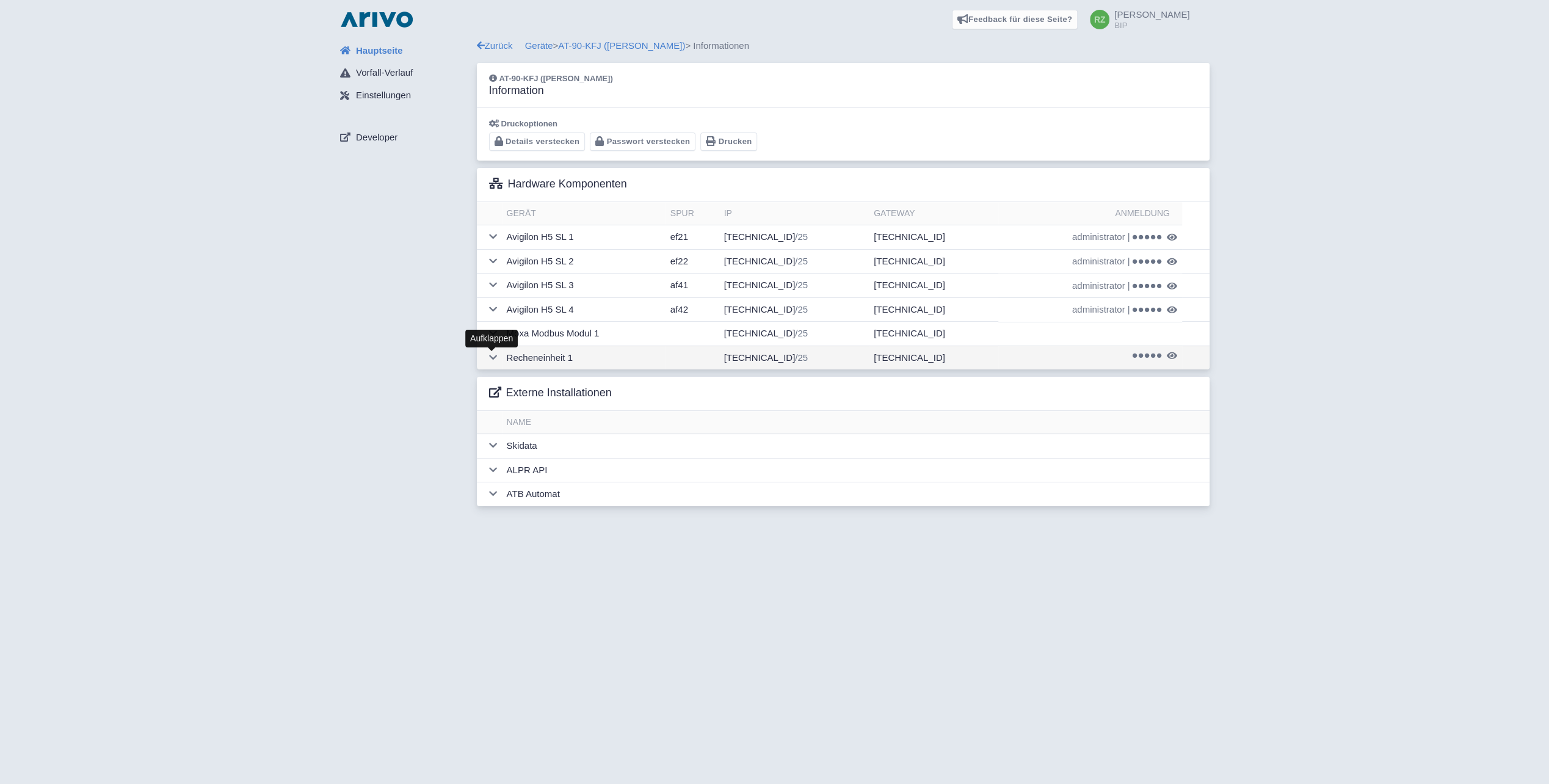
click at [493, 353] on icon at bounding box center [492, 357] width 8 height 9
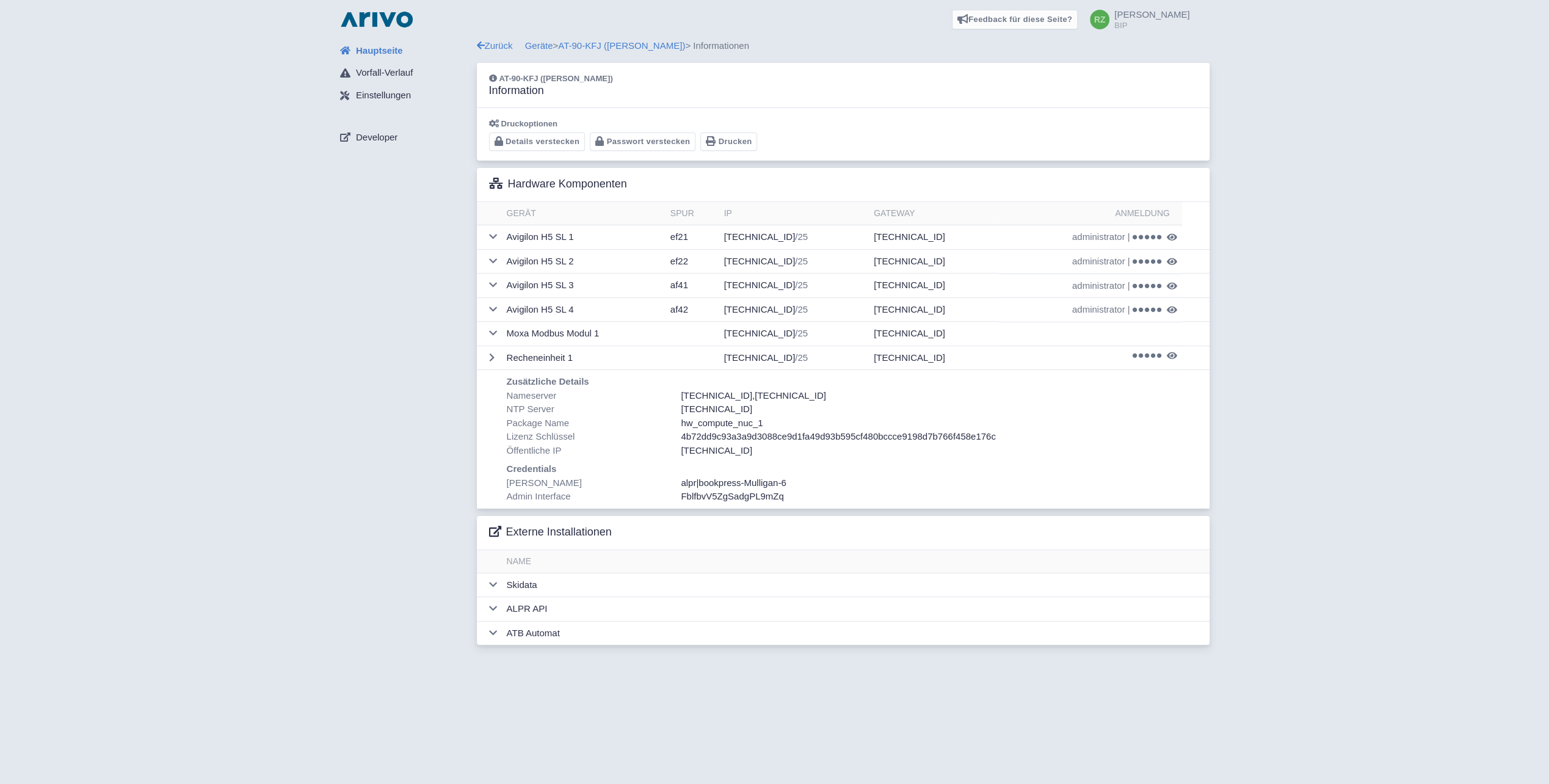
click at [762, 485] on span "bookpress-Mulligan-6" at bounding box center [742, 482] width 87 height 11
click at [553, 45] on div "Zurück Geräte > AT-90-KFJ (Kaiser Franz Josef Spital) > Informationen" at bounding box center [843, 46] width 733 height 14
click at [543, 48] on link "Geräte" at bounding box center [539, 46] width 28 height 11
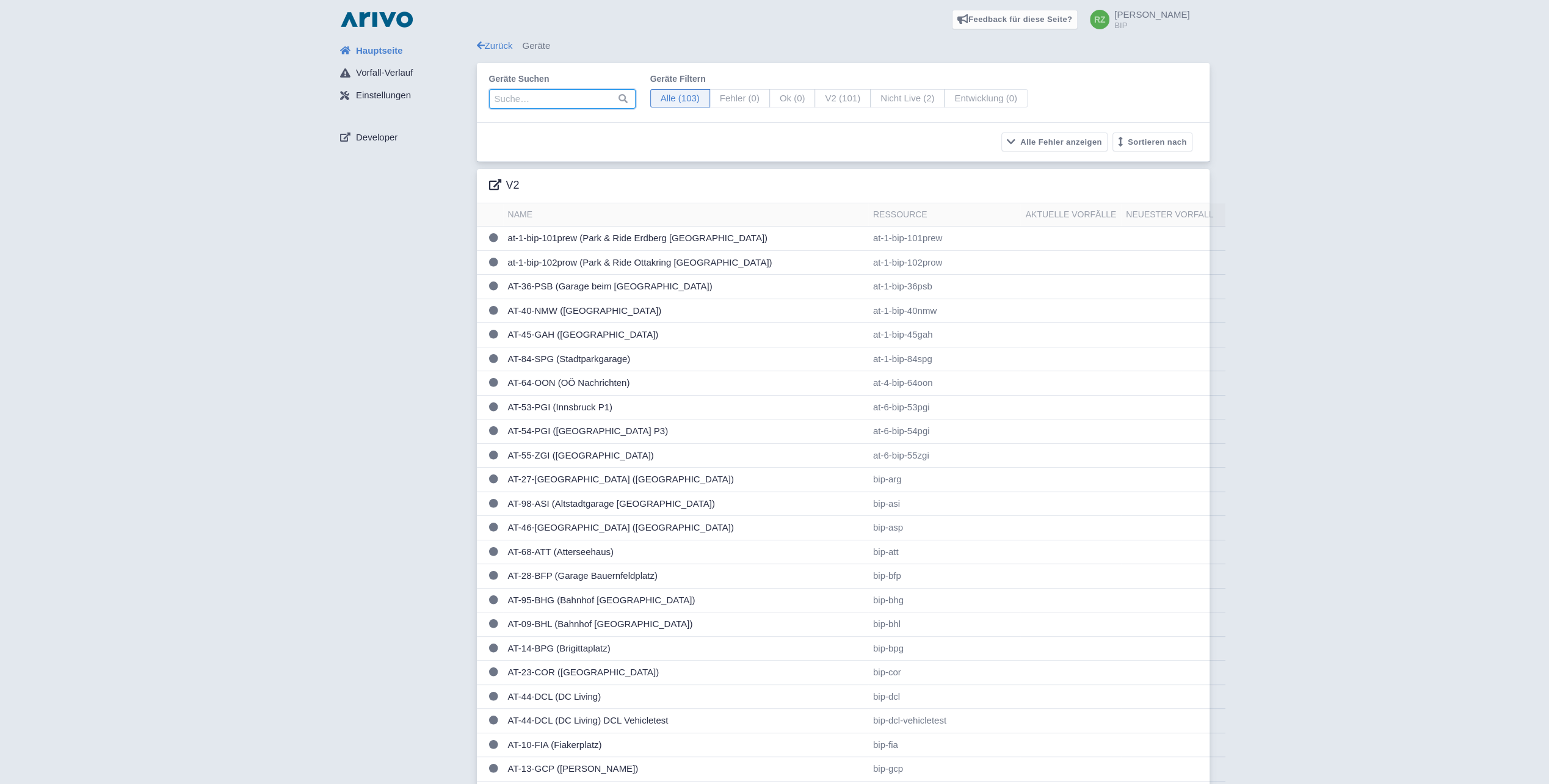
click at [535, 101] on input "search" at bounding box center [562, 99] width 146 height 19
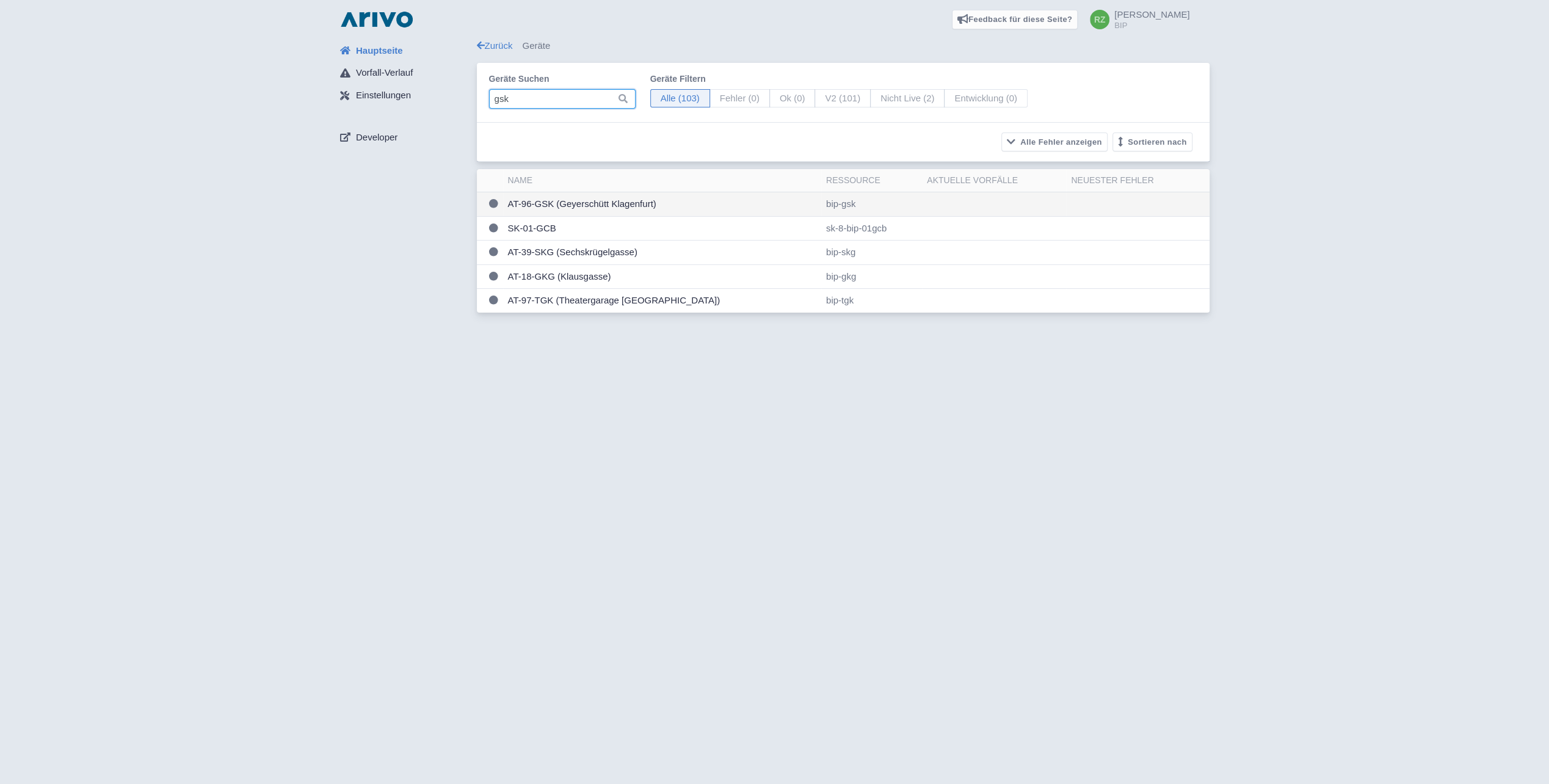
type input "gsk"
click at [563, 199] on td "AT-96-GSK (Geyerschütt Klagenfurt)" at bounding box center [662, 205] width 318 height 25
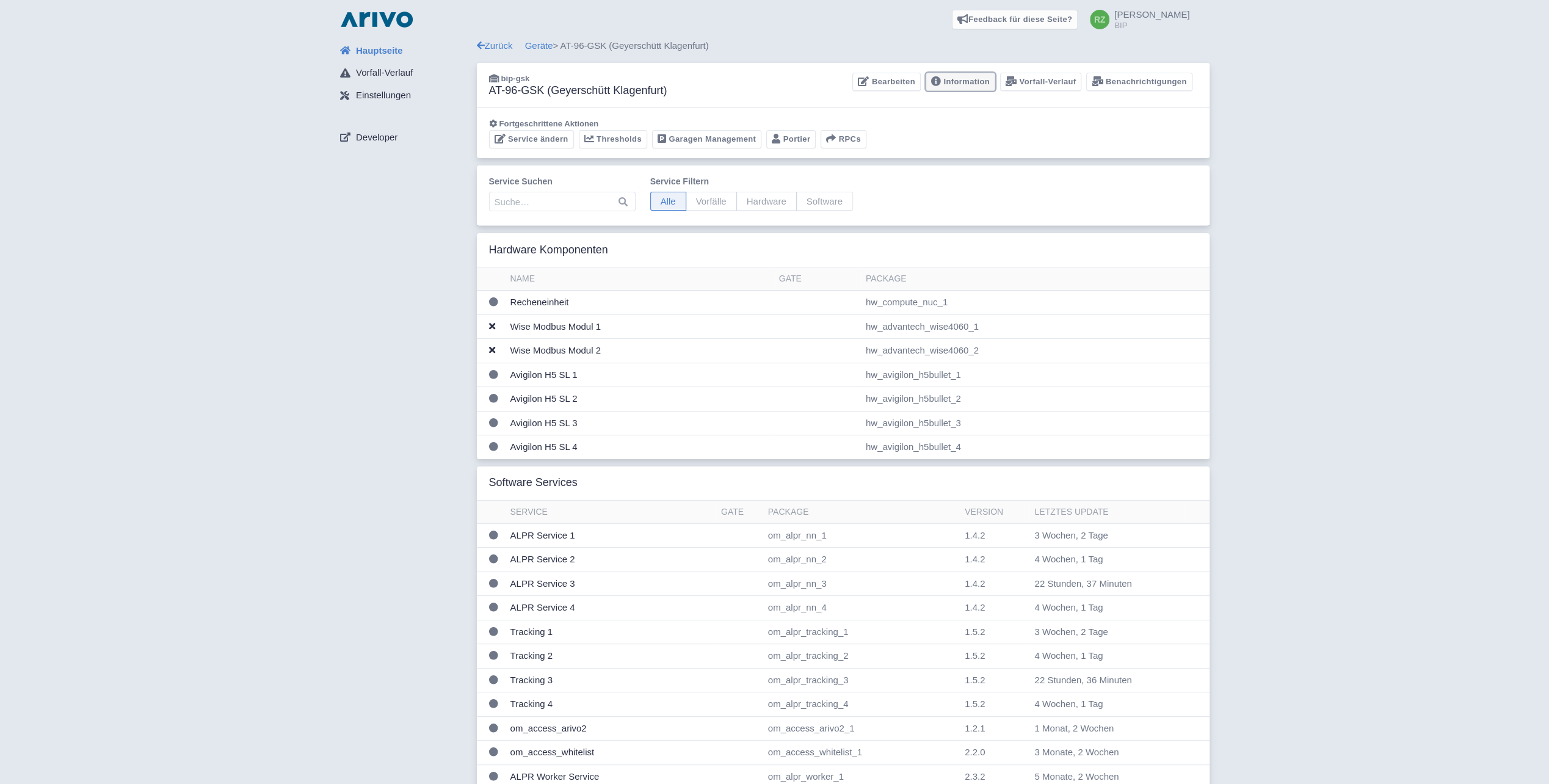
click at [954, 82] on link "Information" at bounding box center [960, 81] width 70 height 19
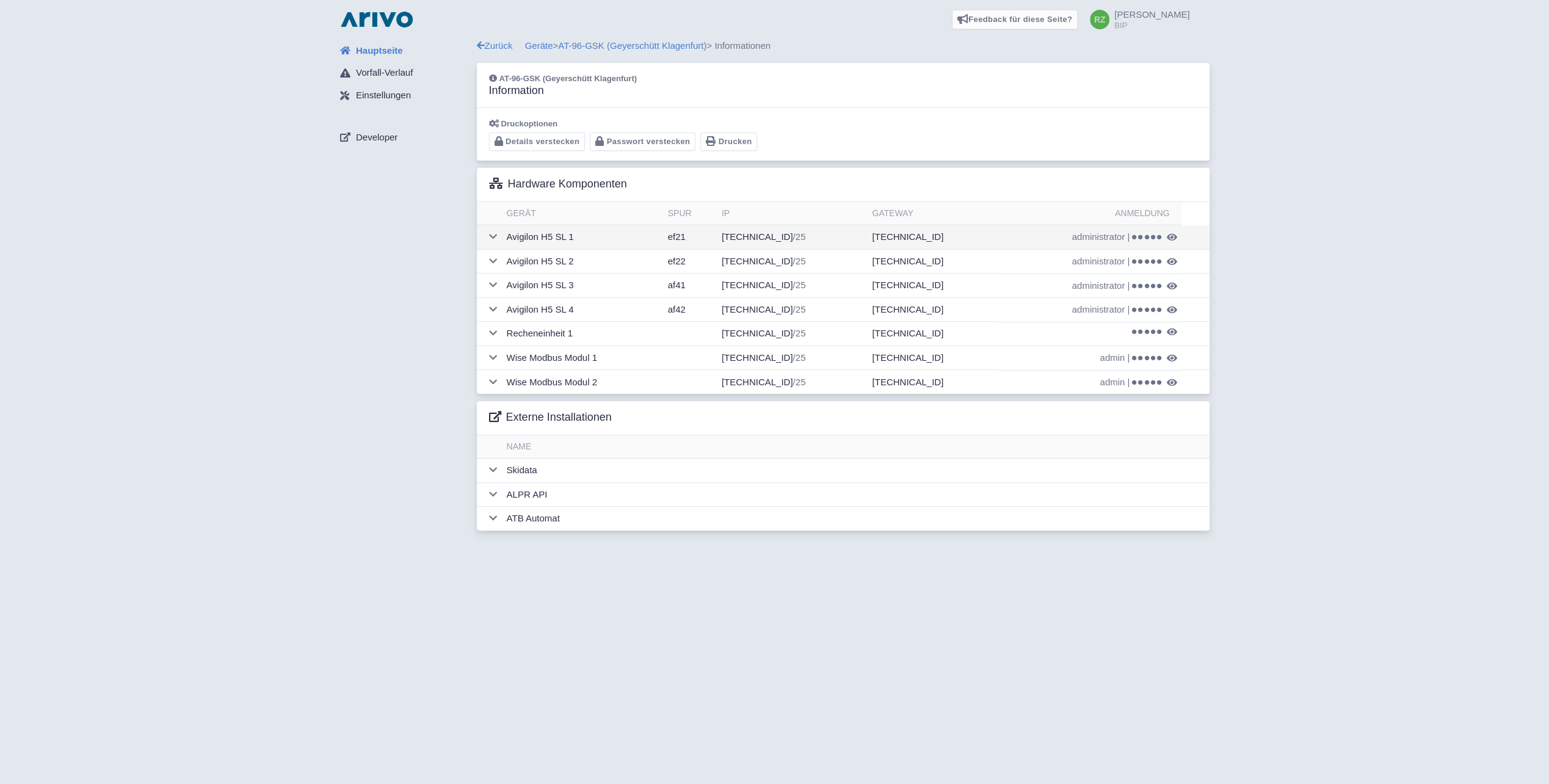
click at [750, 235] on td "172.16.96.247 /25" at bounding box center [792, 237] width 151 height 25
click at [1098, 239] on span "administrator" at bounding box center [1098, 237] width 53 height 14
drag, startPoint x: 1149, startPoint y: 235, endPoint x: 1137, endPoint y: 235, distance: 12.0
click at [1150, 235] on icon at bounding box center [1153, 237] width 5 height 5
click at [489, 336] on icon at bounding box center [492, 332] width 8 height 9
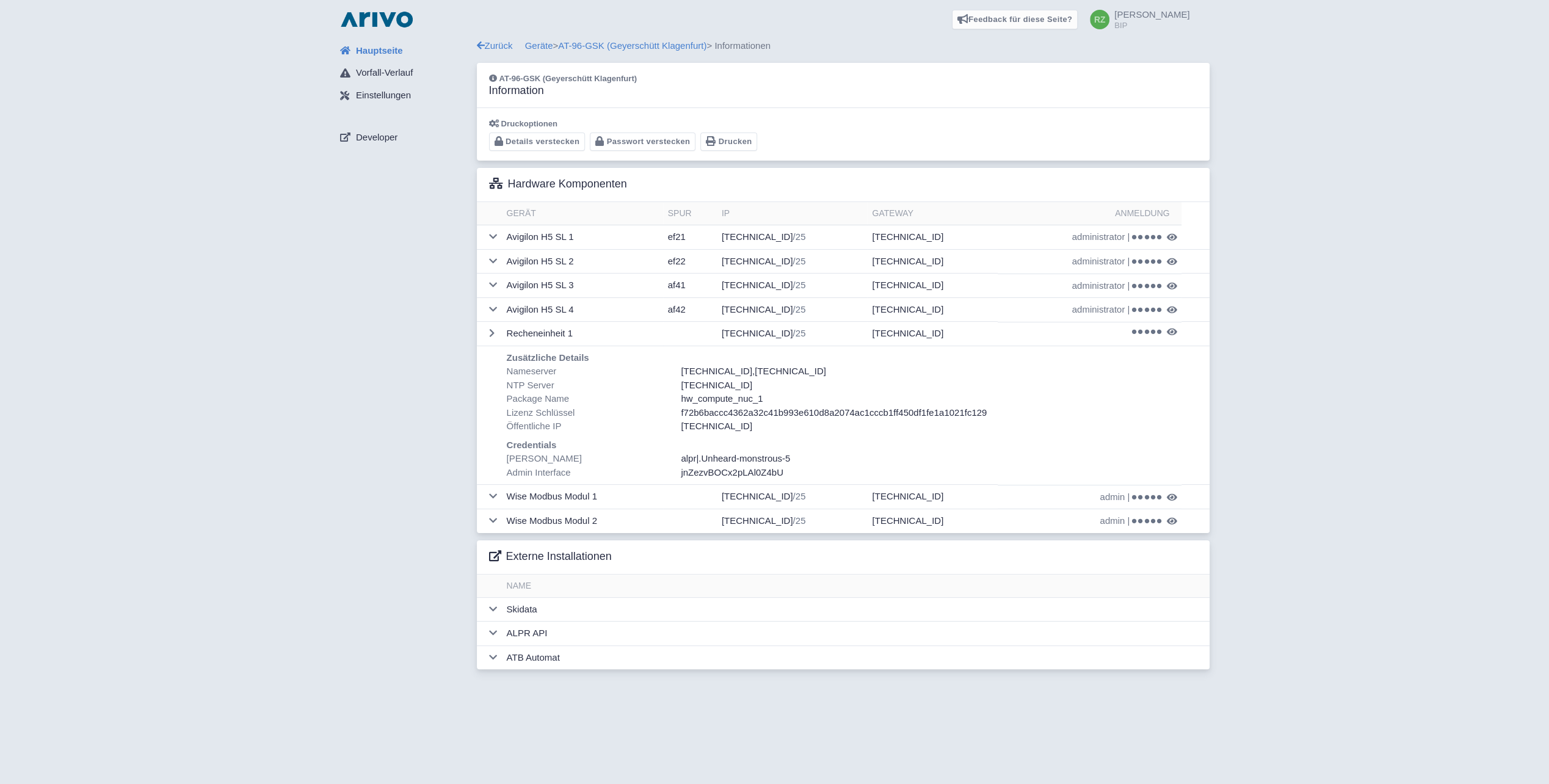
click at [782, 455] on span ".Unheard-monstrous-5" at bounding box center [745, 459] width 92 height 11
click at [491, 282] on icon at bounding box center [492, 285] width 8 height 9
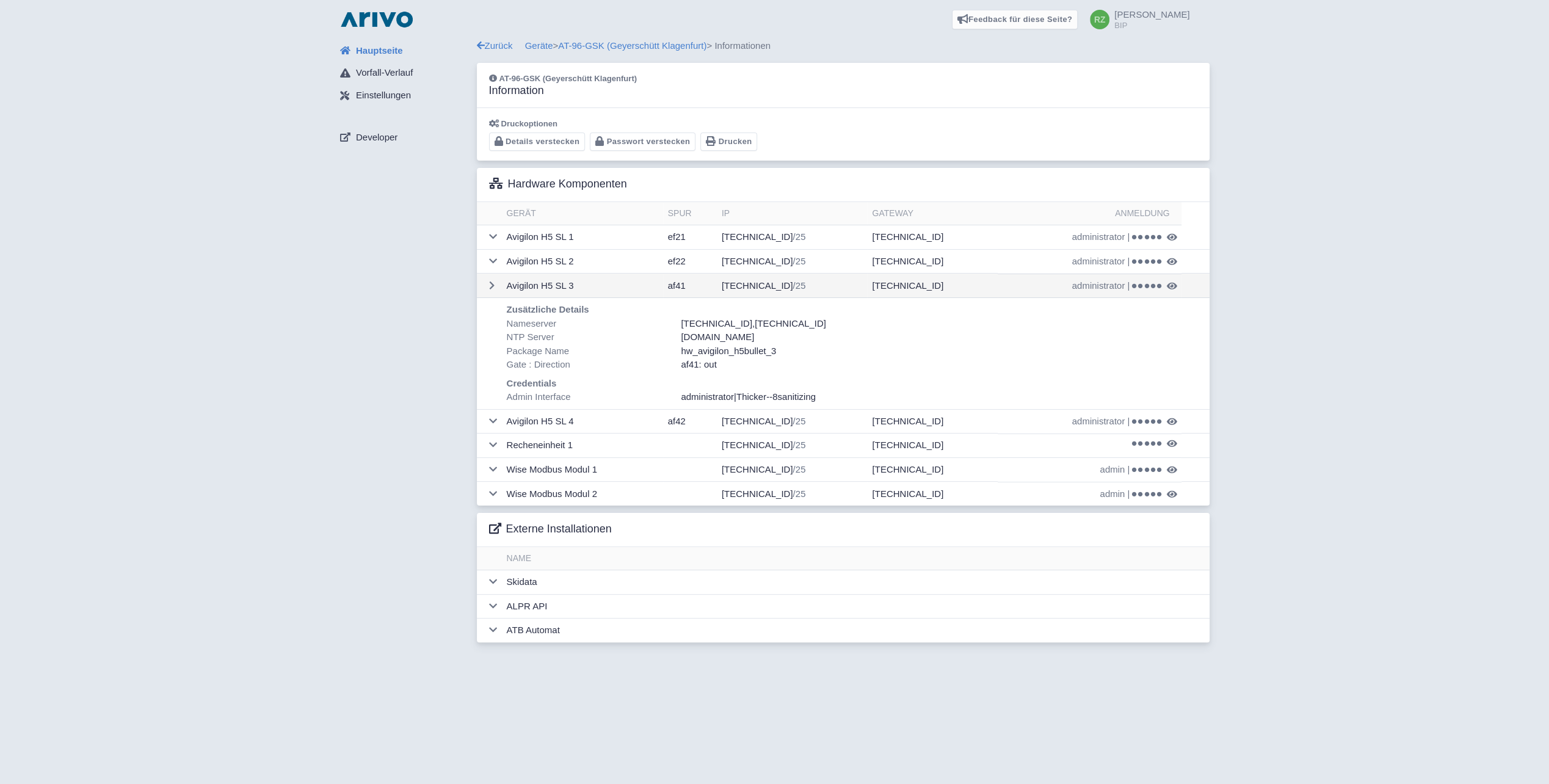
click at [757, 282] on td "172.16.96.249 /25" at bounding box center [792, 286] width 151 height 25
click at [1105, 281] on span "administrator" at bounding box center [1098, 286] width 53 height 14
click at [1150, 284] on icon at bounding box center [1153, 287] width 5 height 5
click at [487, 236] on td at bounding box center [490, 237] width 25 height 25
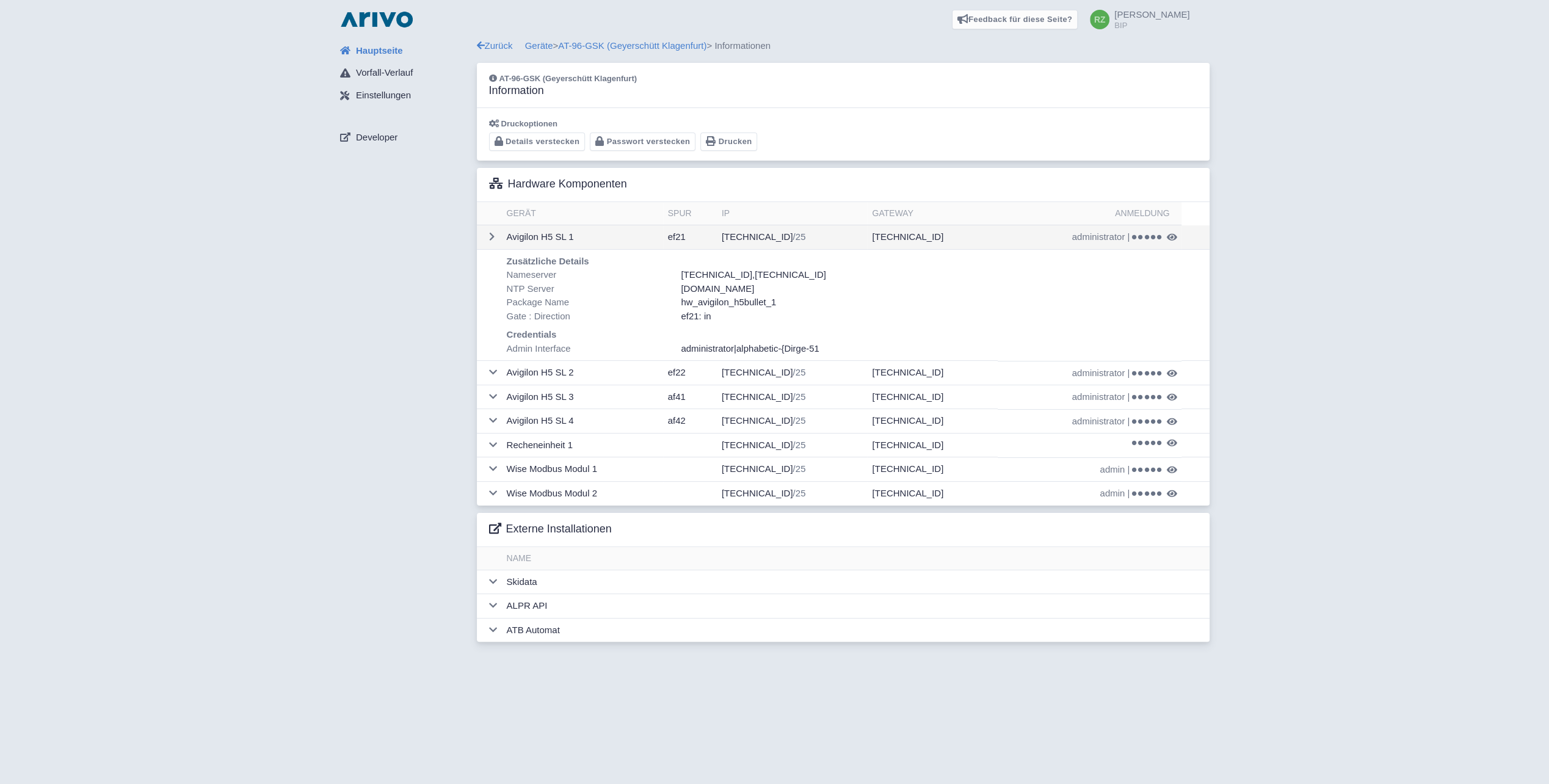
click at [773, 235] on td "172.16.96.247 /25" at bounding box center [792, 237] width 151 height 25
drag, startPoint x: 774, startPoint y: 233, endPoint x: 734, endPoint y: 165, distance: 78.9
click at [774, 233] on td "172.16.96.247 /25" at bounding box center [792, 237] width 151 height 25
click at [781, 345] on span "alphabetic-{Dirge-51" at bounding box center [778, 348] width 83 height 11
click at [489, 442] on icon at bounding box center [492, 444] width 8 height 9
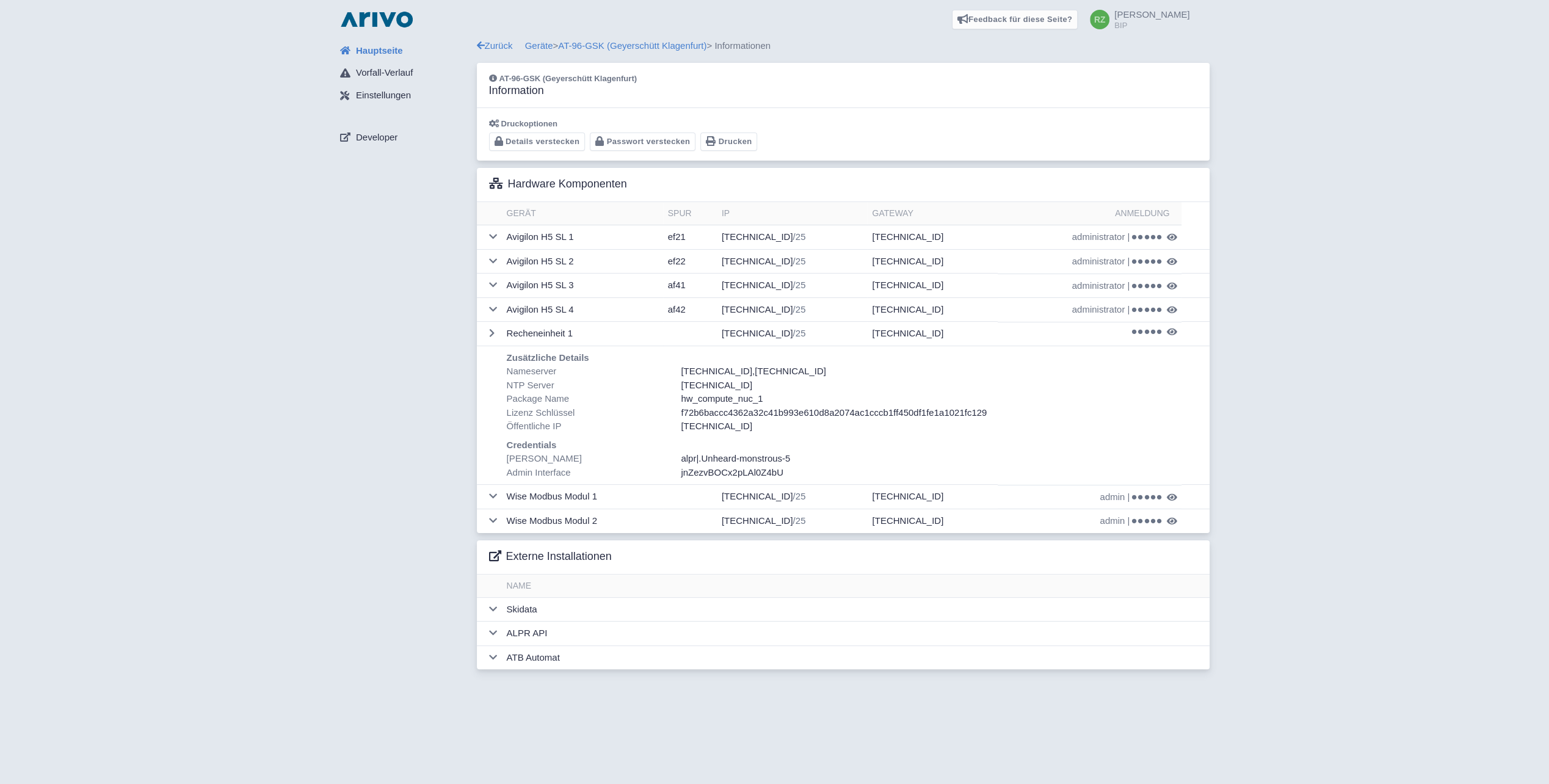
click at [770, 457] on span ".Unheard-monstrous-5" at bounding box center [745, 459] width 92 height 11
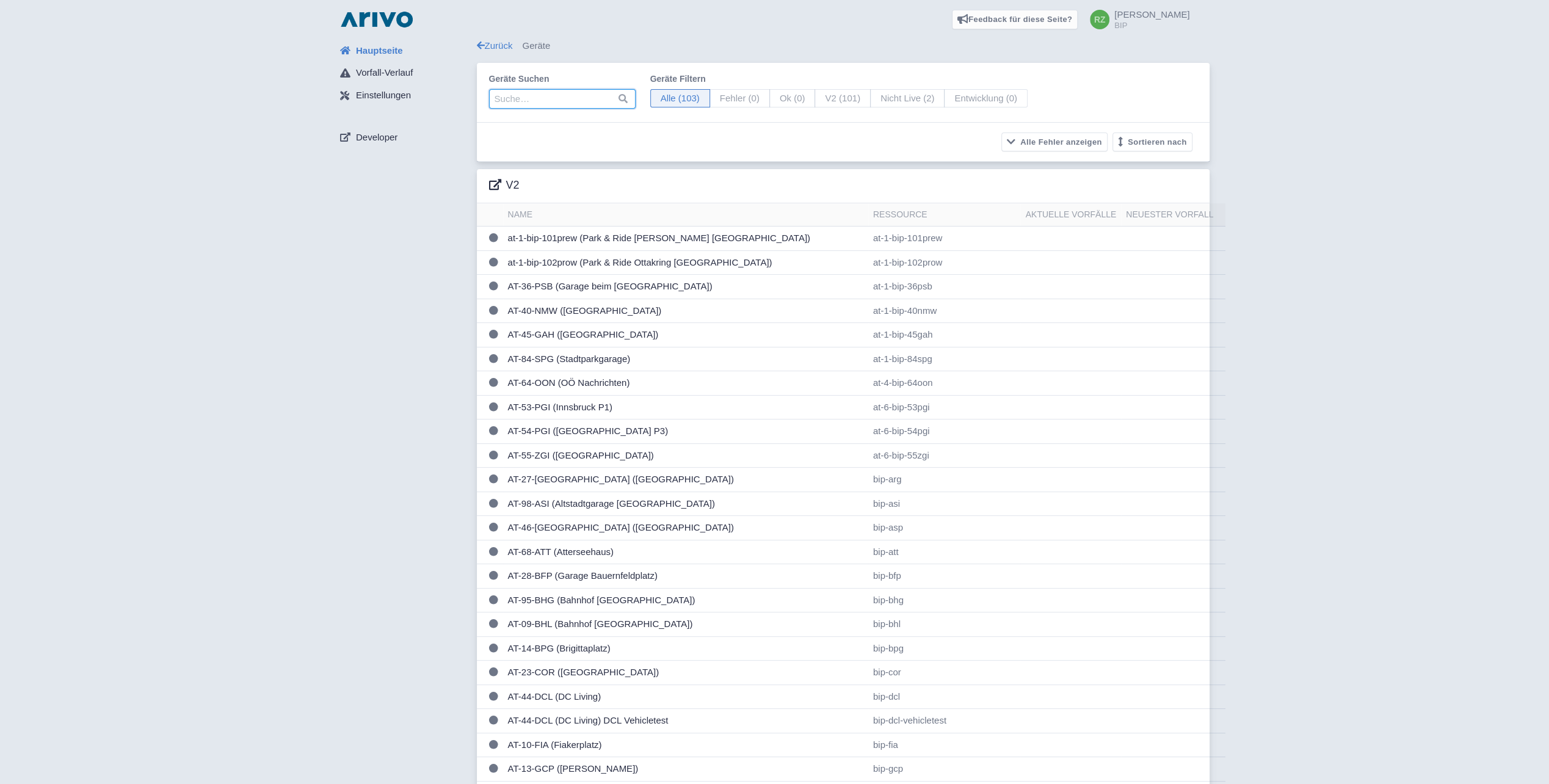
click at [569, 96] on input "search" at bounding box center [562, 99] width 146 height 19
